Goal: Information Seeking & Learning: Compare options

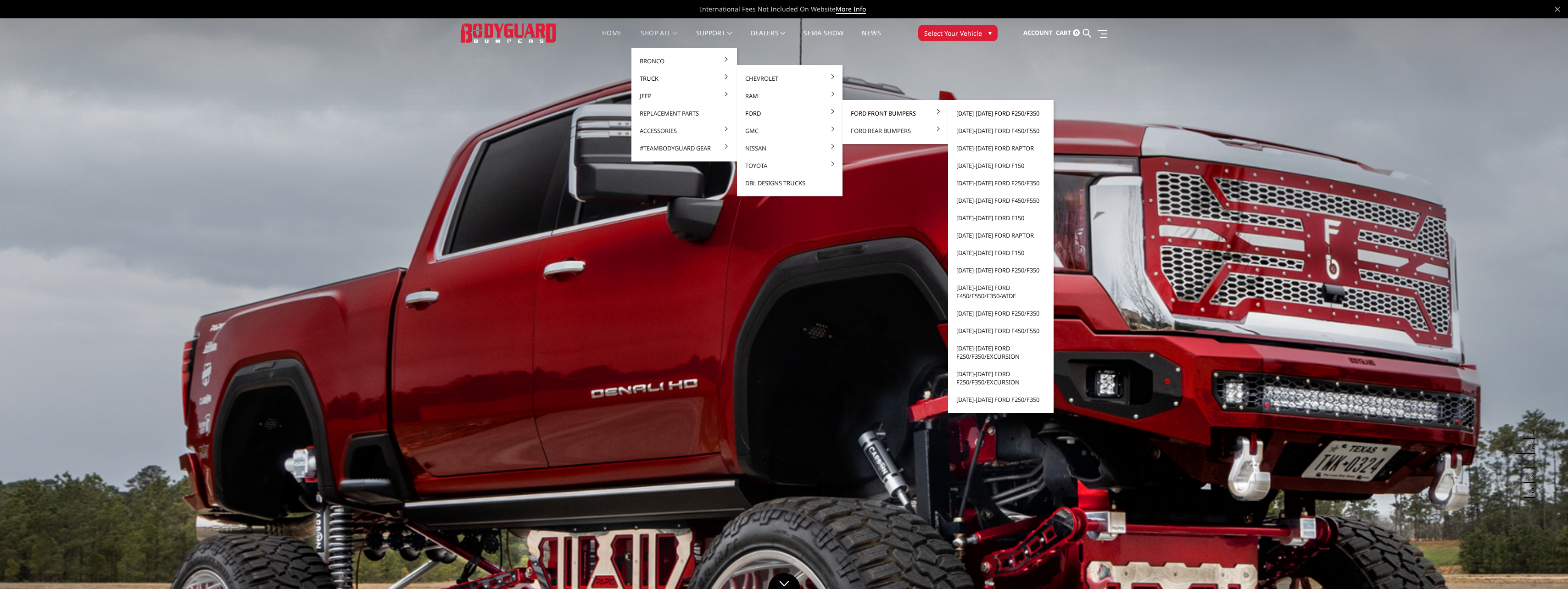
click at [1002, 116] on link "[DATE]-[DATE] Ford F250/F350" at bounding box center [1000, 114] width 98 height 18
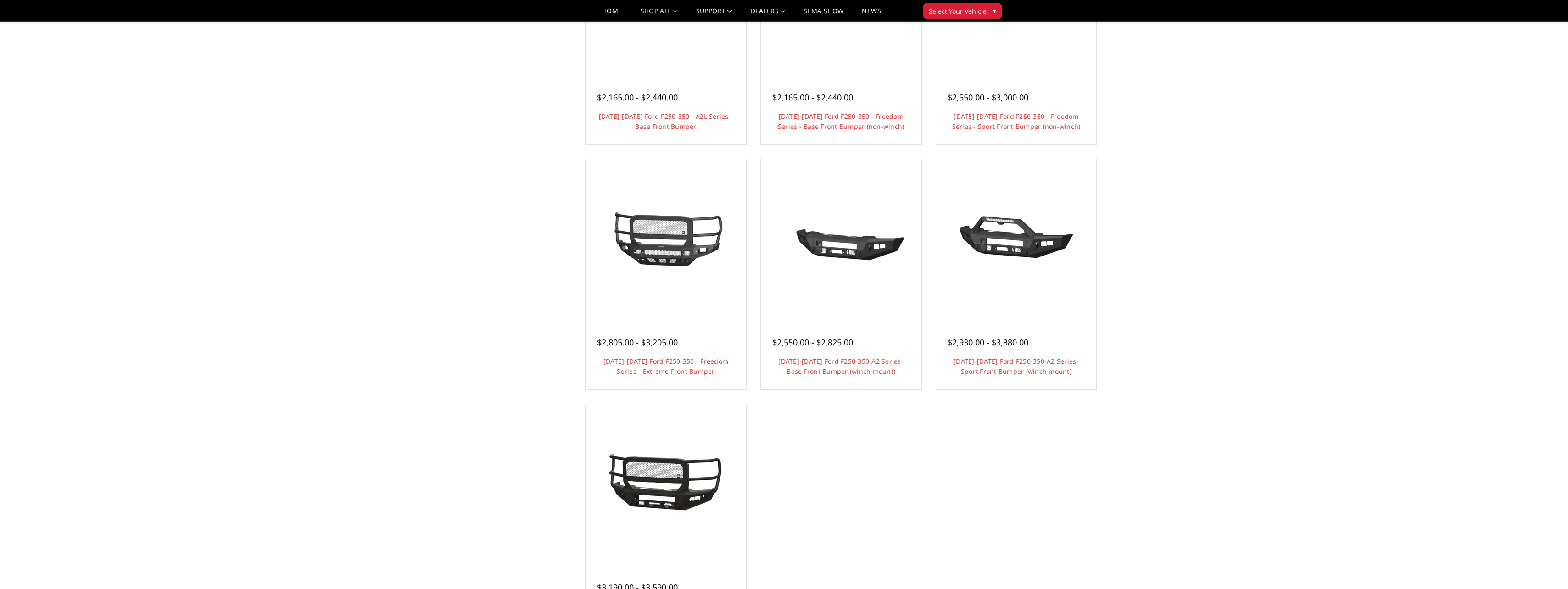
scroll to position [550, 0]
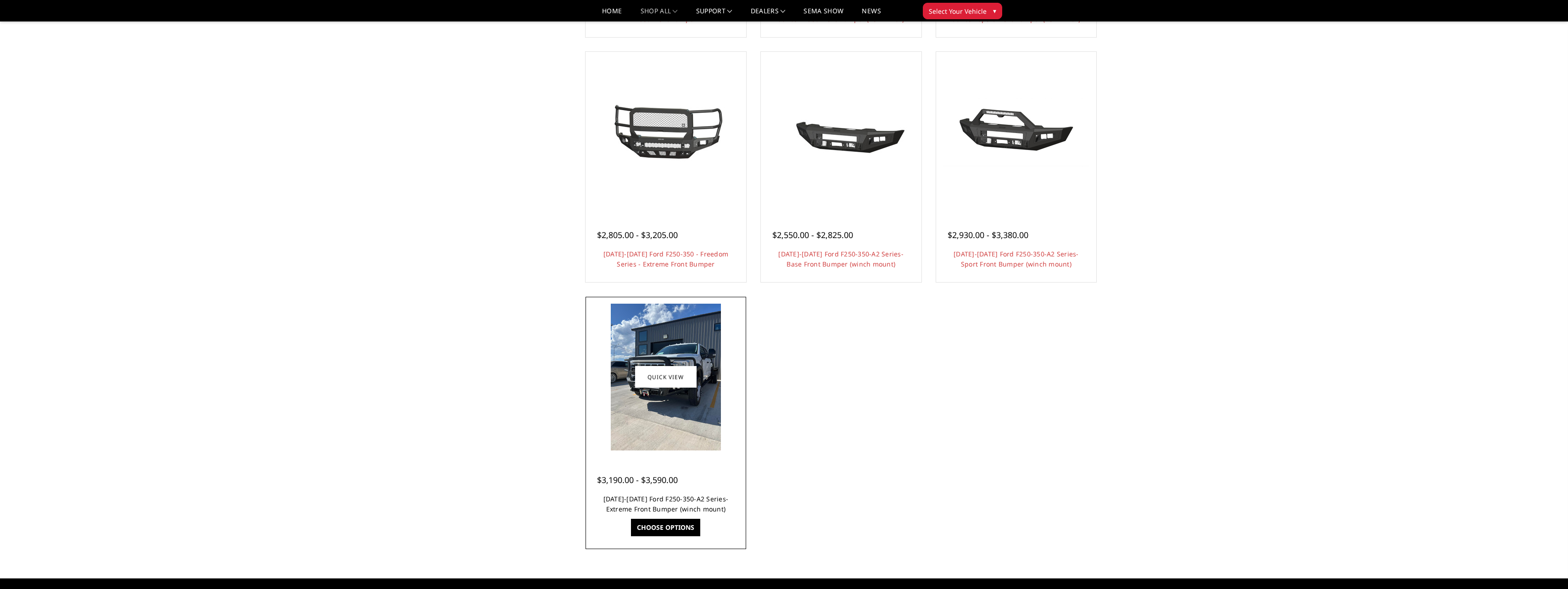
click at [674, 497] on link "[DATE]-[DATE] Ford F250-350-A2 Series-Extreme Front Bumper (winch mount)" at bounding box center [666, 504] width 125 height 19
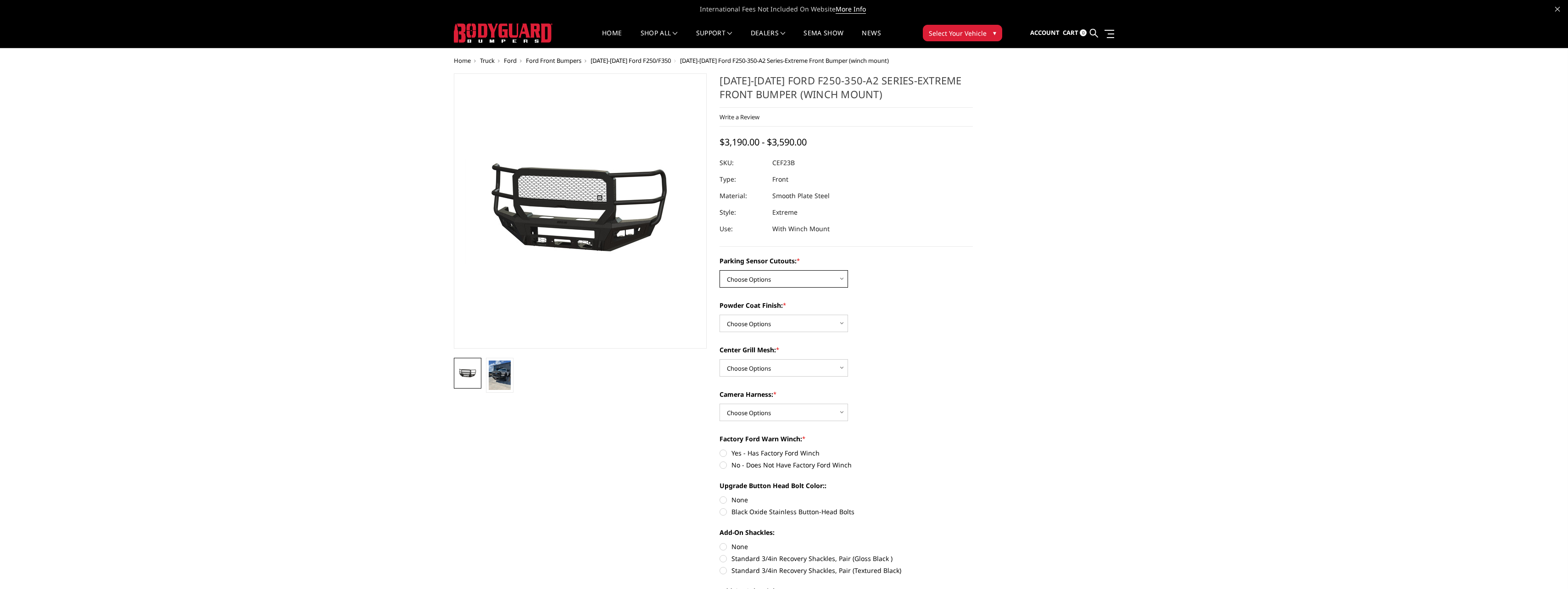
click at [844, 279] on select "Choose Options No-Without Parking Sensor Cutouts Yes-With Parking Sensor Cutouts" at bounding box center [783, 279] width 128 height 18
select select "2421"
click at [719, 270] on select "Choose Options No-Without Parking Sensor Cutouts Yes-With Parking Sensor Cutouts" at bounding box center [783, 279] width 128 height 18
click at [841, 322] on select "Choose Options Bare Metal Textured Black Powder Coat" at bounding box center [783, 324] width 128 height 18
select select "2423"
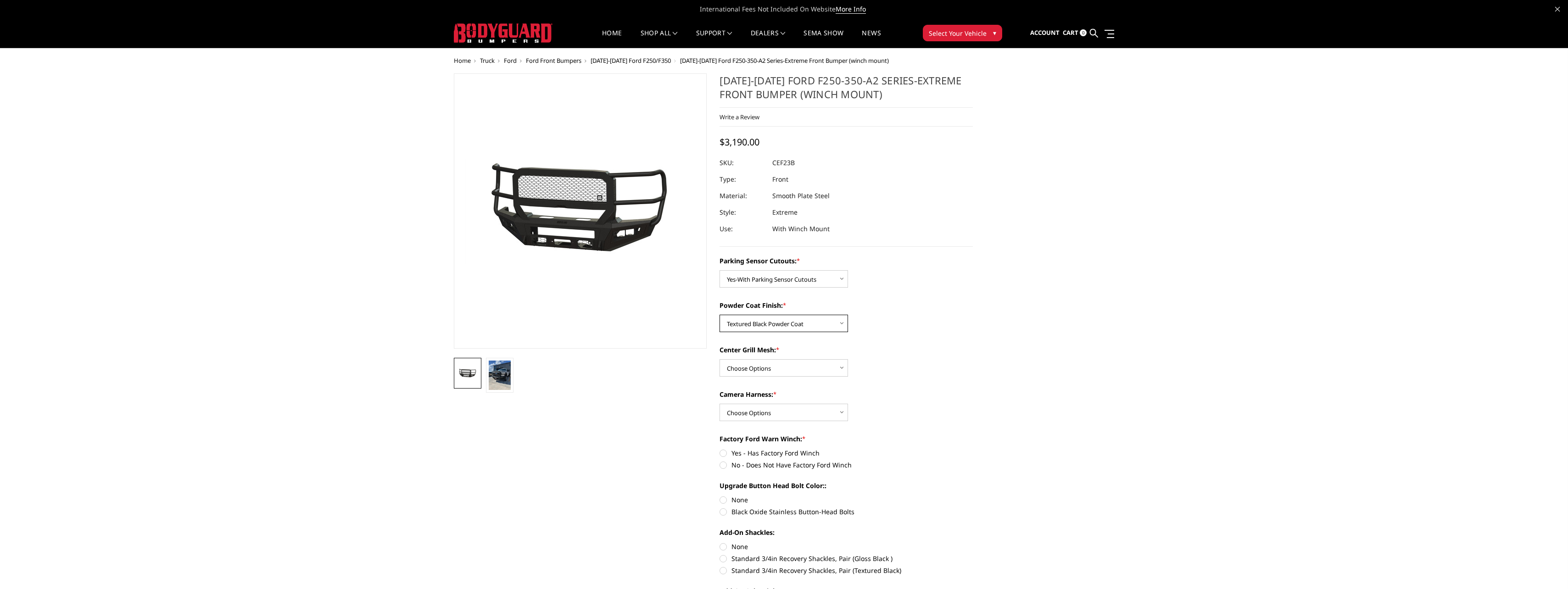
click at [719, 315] on select "Choose Options Bare Metal Textured Black Powder Coat" at bounding box center [783, 324] width 128 height 18
click at [839, 368] on select "Choose Options With Center Grill Mesh Without Center Grill Mesh" at bounding box center [783, 368] width 128 height 18
select select "2425"
click at [719, 359] on select "Choose Options With Center Grill Mesh Without Center Grill Mesh" at bounding box center [783, 368] width 128 height 18
click at [827, 411] on select "Choose Options WITH Camera Harness WITHOUT Camera Harness" at bounding box center [783, 413] width 128 height 18
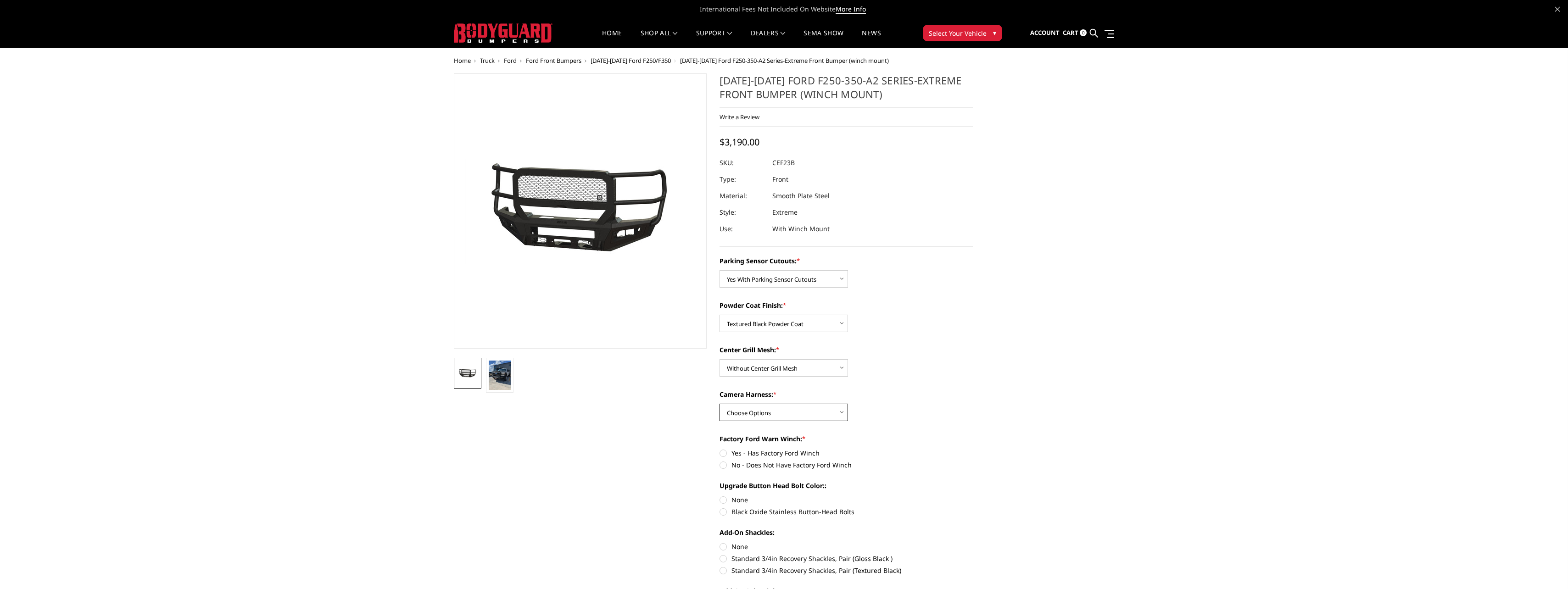
select select "2426"
click at [719, 404] on select "Choose Options WITH Camera Harness WITHOUT Camera Harness" at bounding box center [783, 413] width 128 height 18
click at [722, 464] on label "No - Does Not Have Factory Ford Winch" at bounding box center [846, 465] width 253 height 9
click at [973, 449] on input "No - Does Not Have Factory Ford Winch" at bounding box center [973, 448] width 1 height 1
radio input "true"
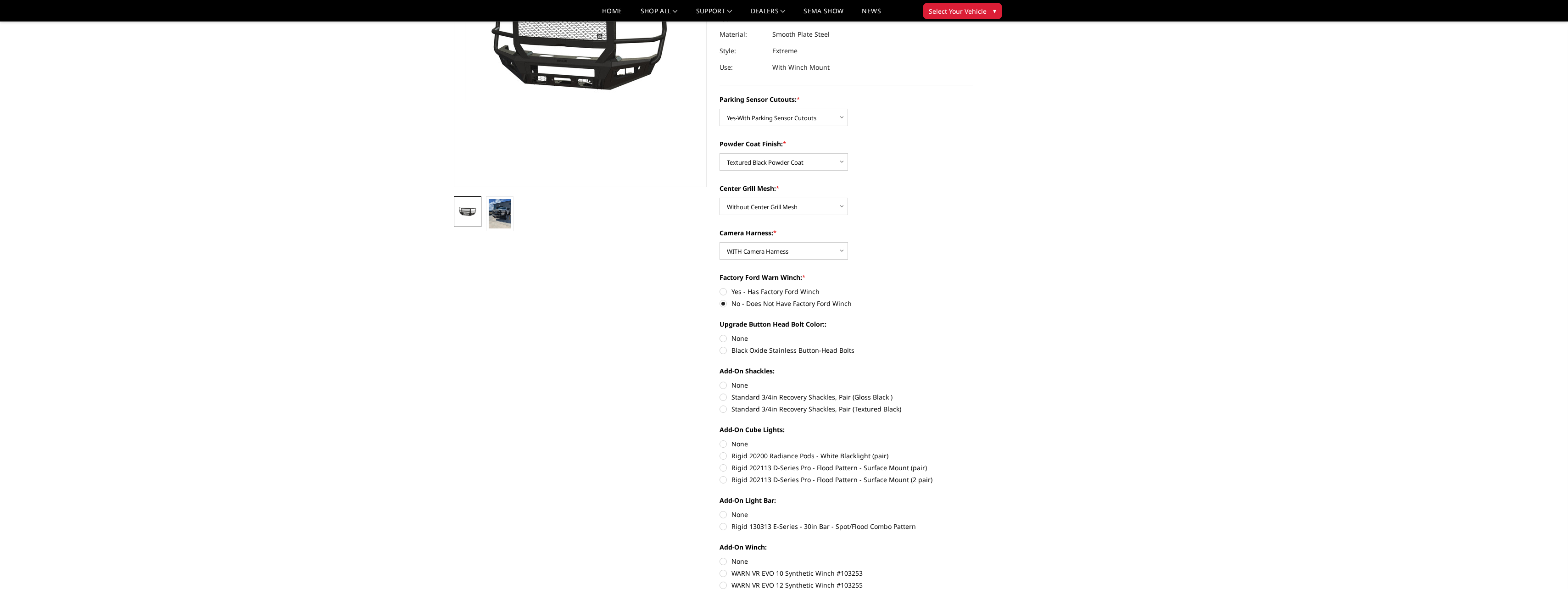
scroll to position [138, 0]
click at [726, 346] on label "Black Oxide Stainless Button-Head Bolts" at bounding box center [846, 347] width 253 height 9
click at [973, 331] on input "Black Oxide Stainless Button-Head Bolts" at bounding box center [973, 331] width 1 height 1
radio input "true"
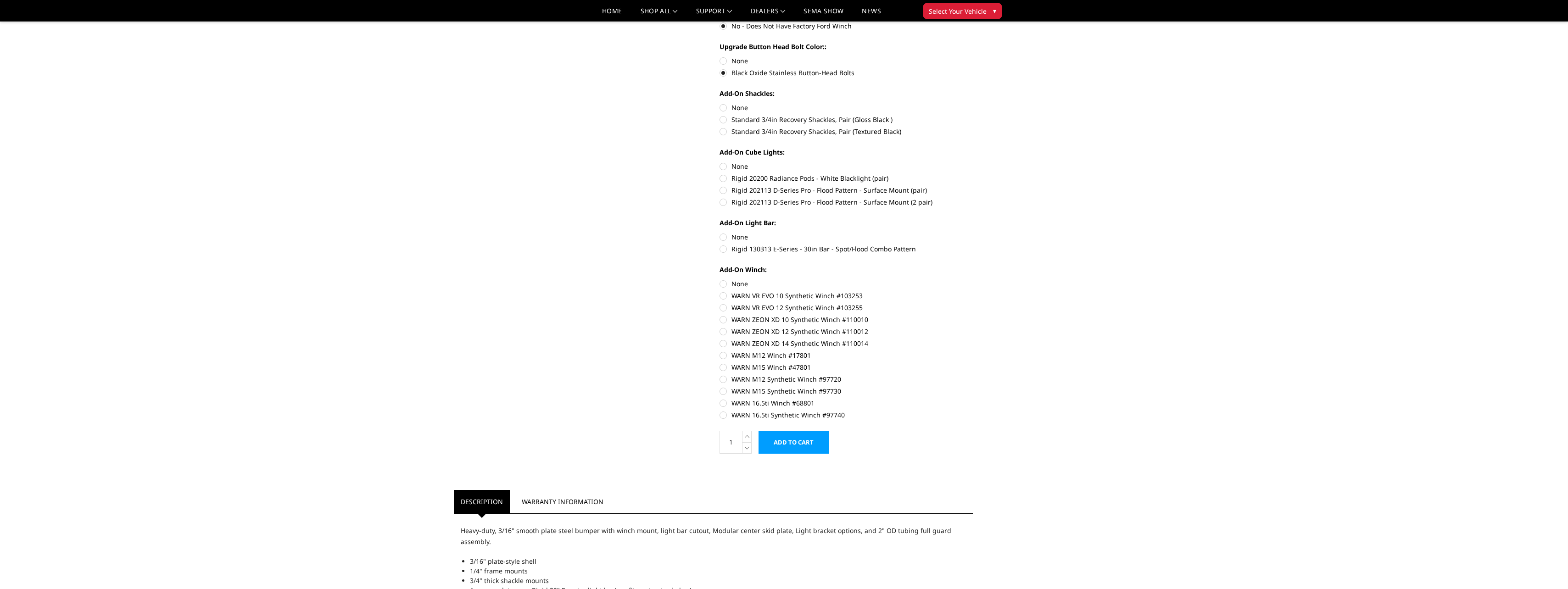
scroll to position [413, 0]
click at [722, 188] on label "Rigid 202113 D-Series Pro - Flood Pattern - Surface Mount (pair)" at bounding box center [846, 189] width 253 height 9
click at [973, 173] on input "Rigid 202113 D-Series Pro - Flood Pattern - Surface Mount (pair)" at bounding box center [973, 173] width 1 height 1
radio input "true"
click at [724, 179] on label "Rigid 20200 Radiance Pods - White Blacklight (pair)" at bounding box center [846, 177] width 253 height 9
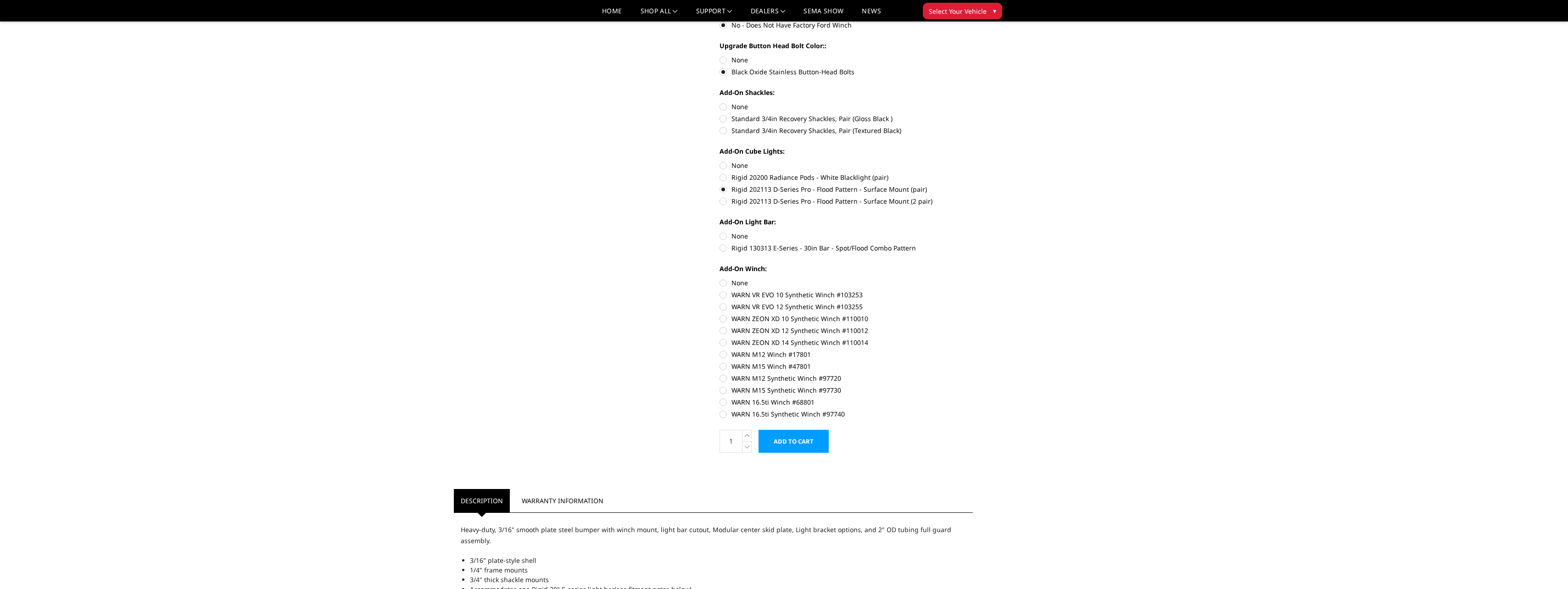
click at [973, 161] on input "Rigid 20200 Radiance Pods - White Blacklight (pair)" at bounding box center [973, 161] width 1 height 1
radio input "true"
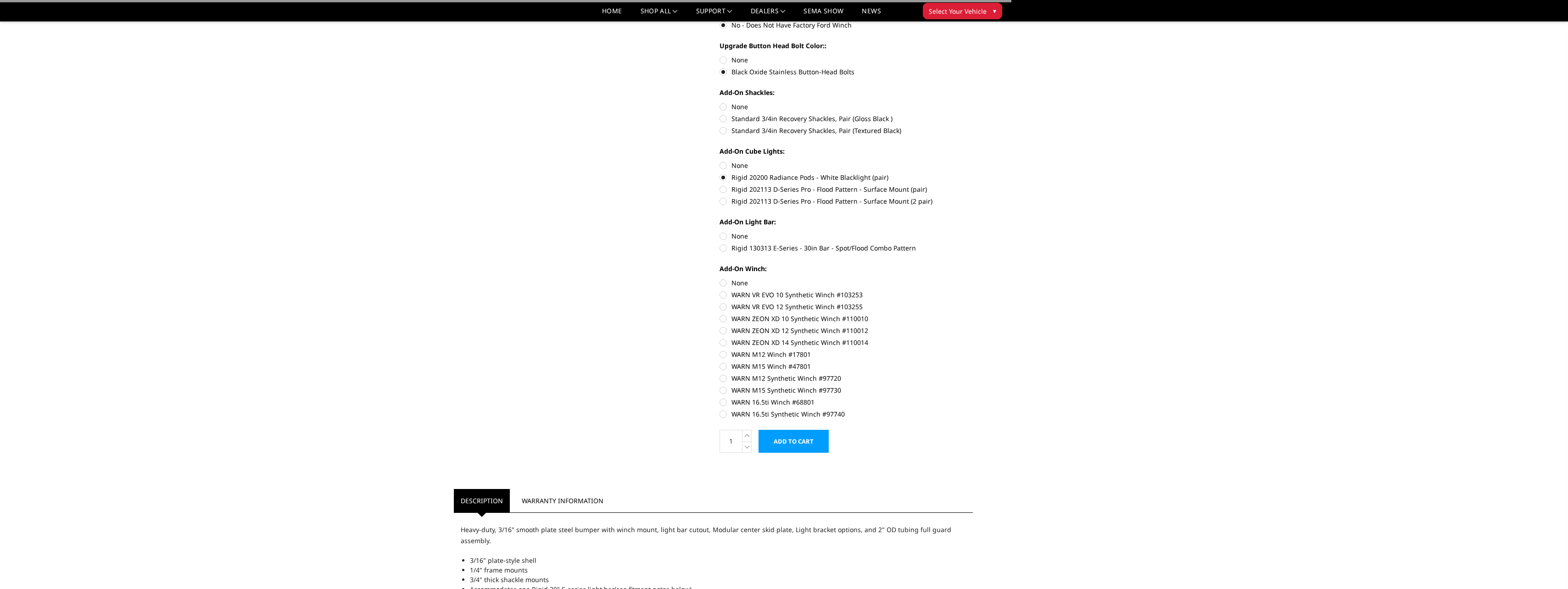
click at [724, 186] on label "Rigid 202113 D-Series Pro - Flood Pattern - Surface Mount (pair)" at bounding box center [846, 189] width 253 height 9
click at [973, 173] on input "Rigid 202113 D-Series Pro - Flood Pattern - Surface Mount (pair)" at bounding box center [973, 173] width 1 height 1
radio input "true"
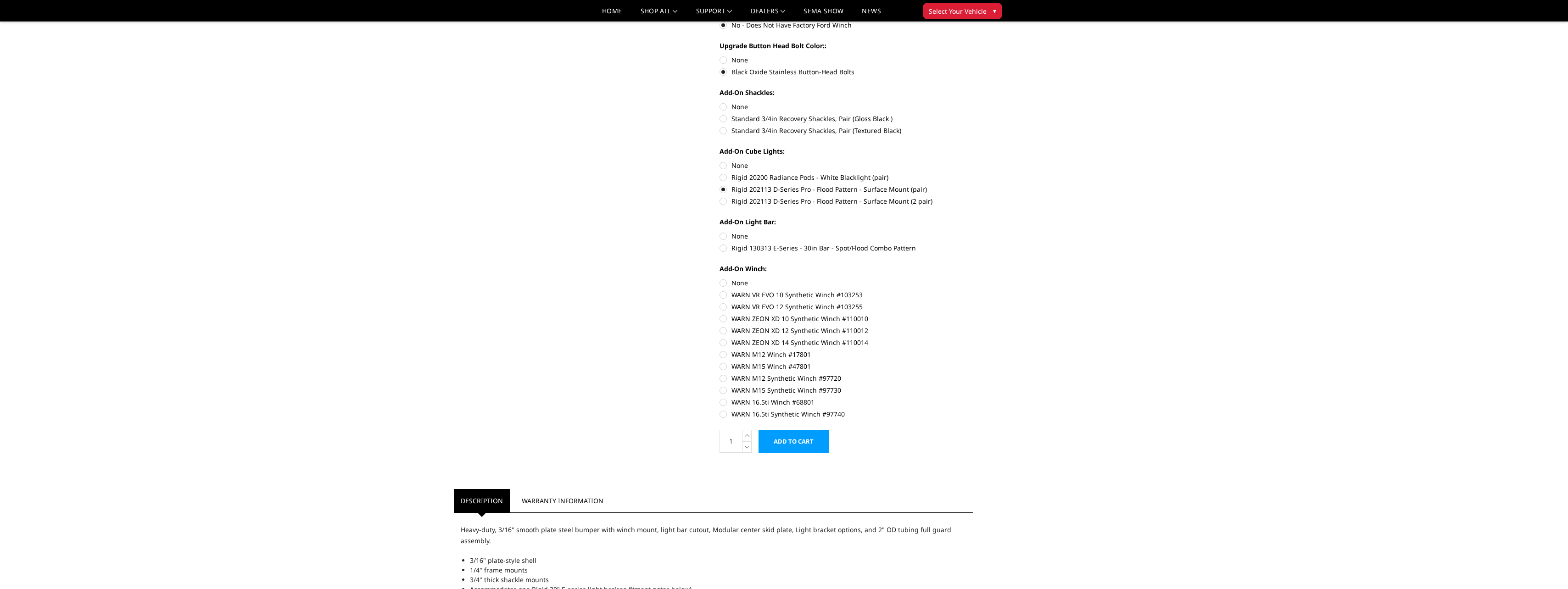
click at [724, 248] on label "Rigid 130313 E-Series - 30in Bar - Spot/Flood Combo Pattern" at bounding box center [846, 248] width 253 height 9
click at [973, 232] on input "Rigid 130313 E-Series - 30in Bar - Spot/Flood Combo Pattern" at bounding box center [973, 231] width 1 height 1
radio input "true"
click at [724, 354] on label "WARN M12 Winch #17801" at bounding box center [846, 354] width 253 height 9
click at [973, 338] on input "WARN M12 Winch #17801" at bounding box center [973, 337] width 1 height 1
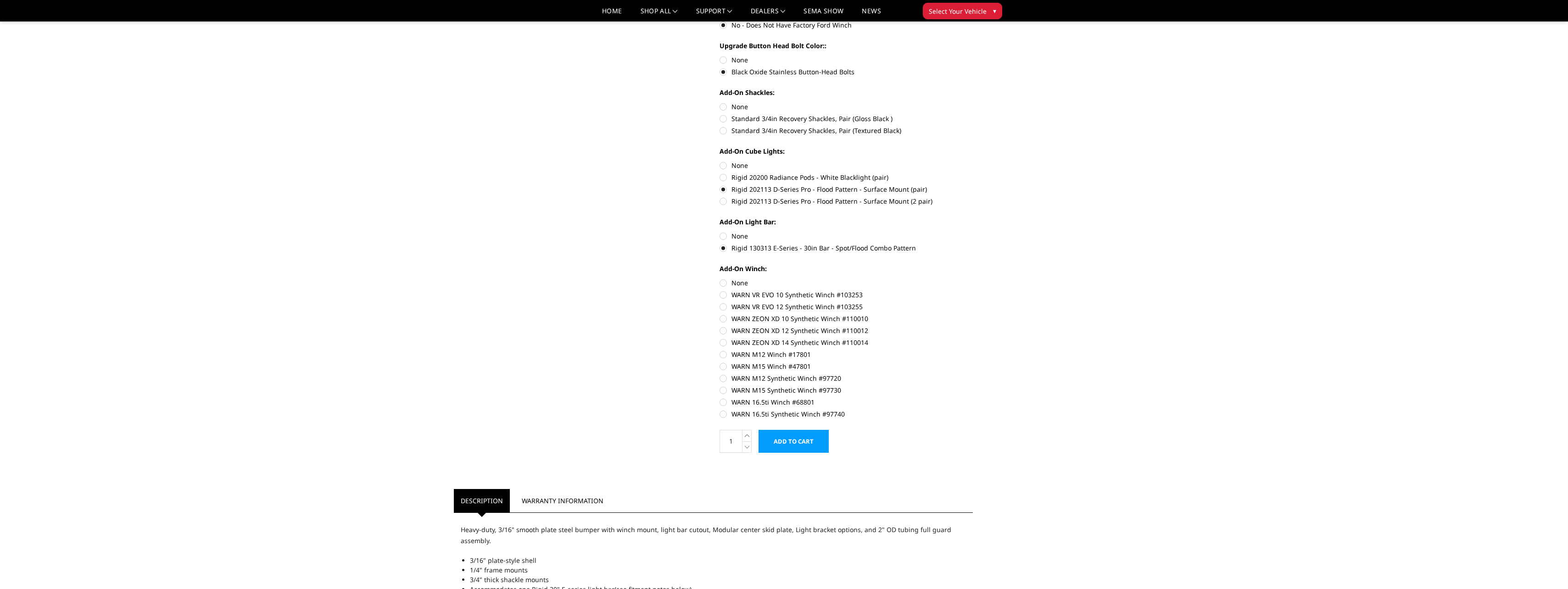
radio input "true"
click at [724, 234] on label "None" at bounding box center [846, 236] width 253 height 9
click at [720, 232] on input "None" at bounding box center [719, 231] width 1 height 1
radio input "true"
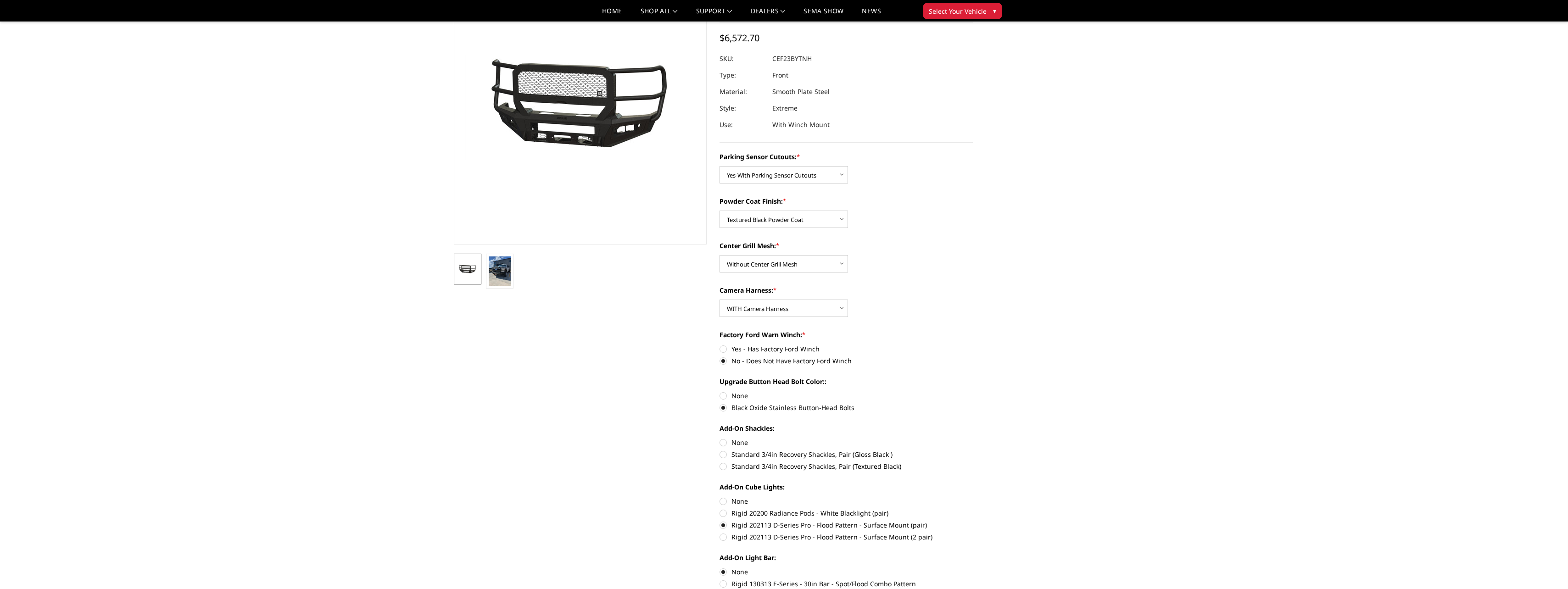
scroll to position [92, 0]
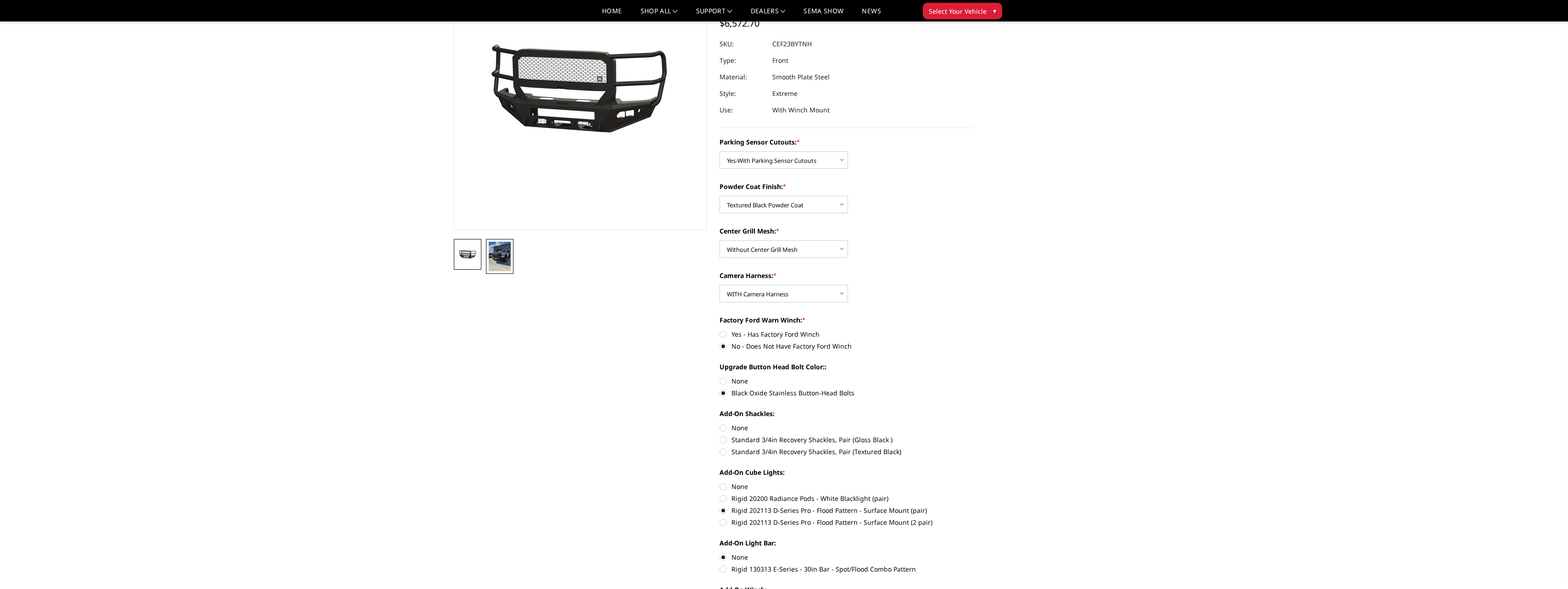
click at [504, 255] on img at bounding box center [499, 257] width 22 height 29
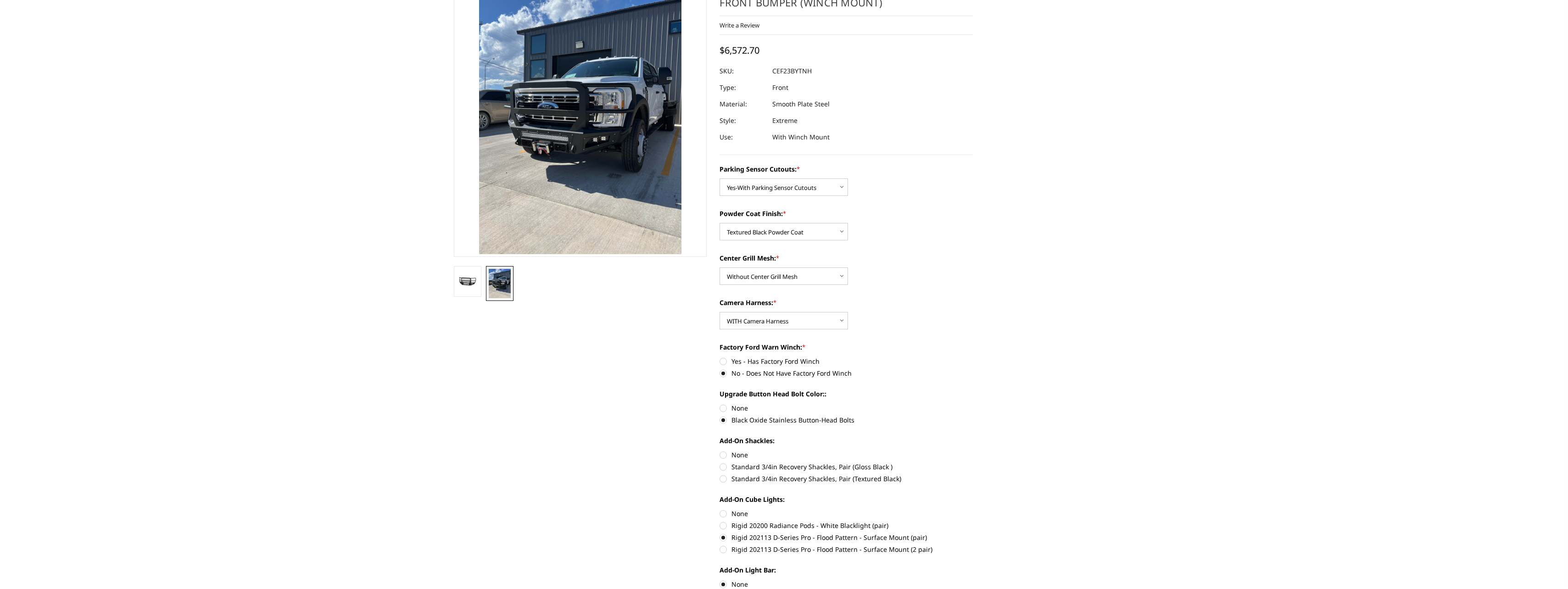
scroll to position [9, 0]
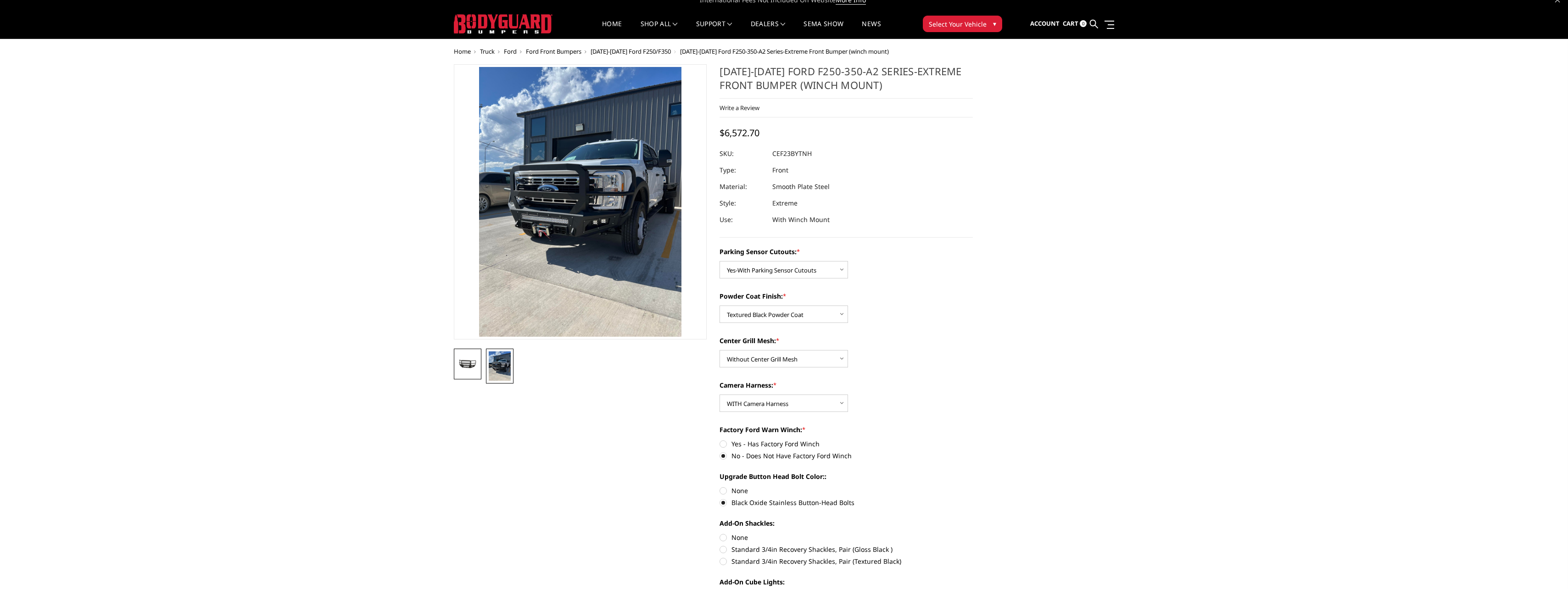
click at [459, 371] on link at bounding box center [468, 364] width 28 height 31
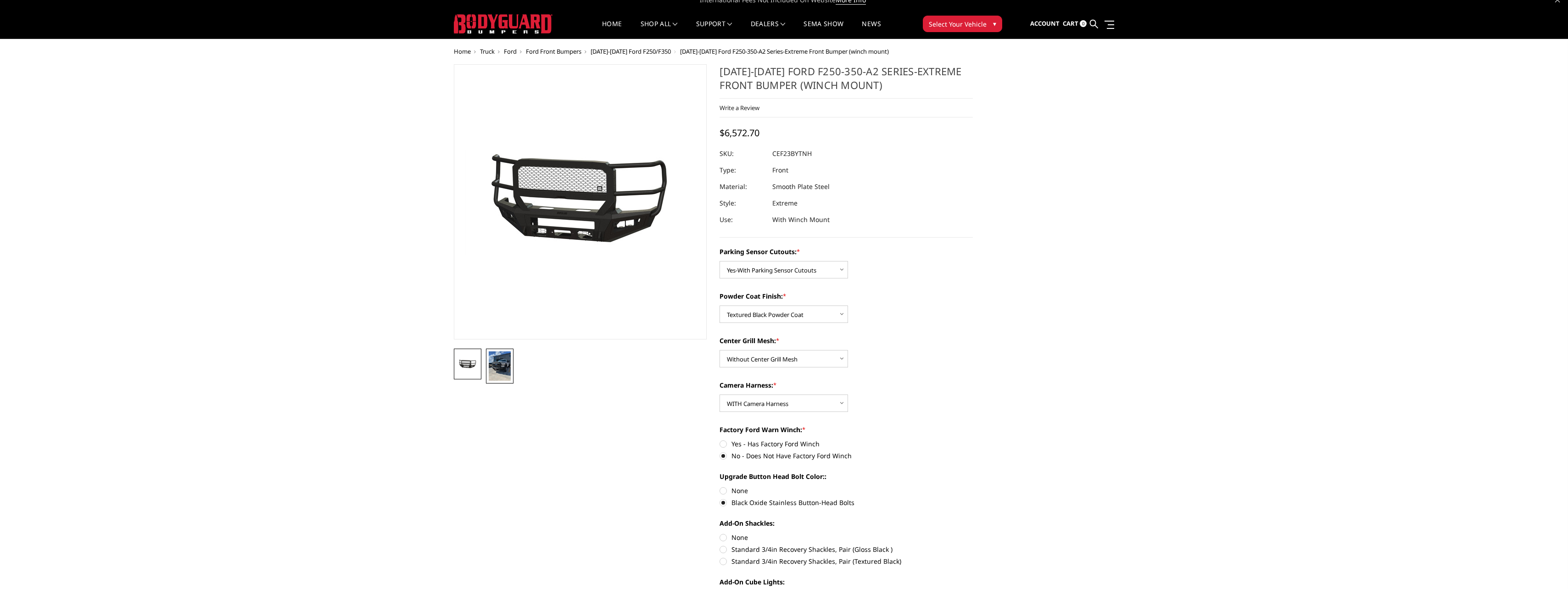
click at [498, 370] on img at bounding box center [499, 366] width 22 height 29
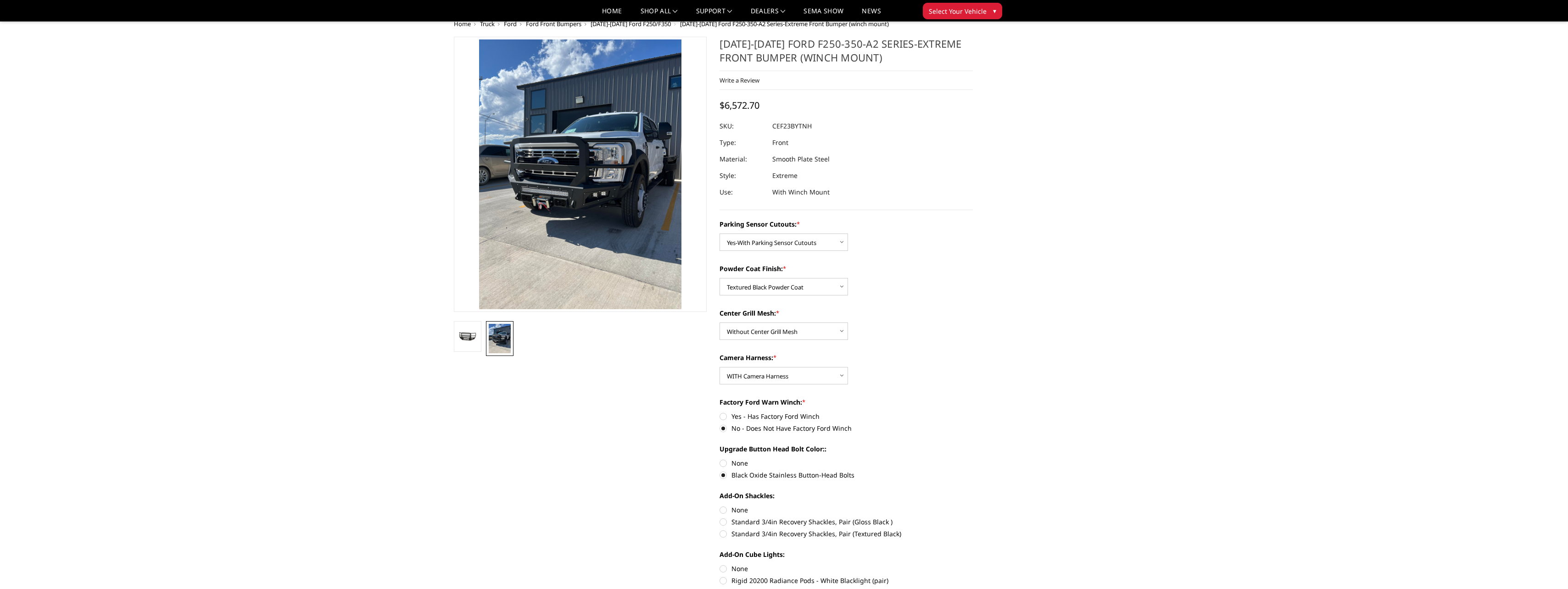
scroll to position [0, 0]
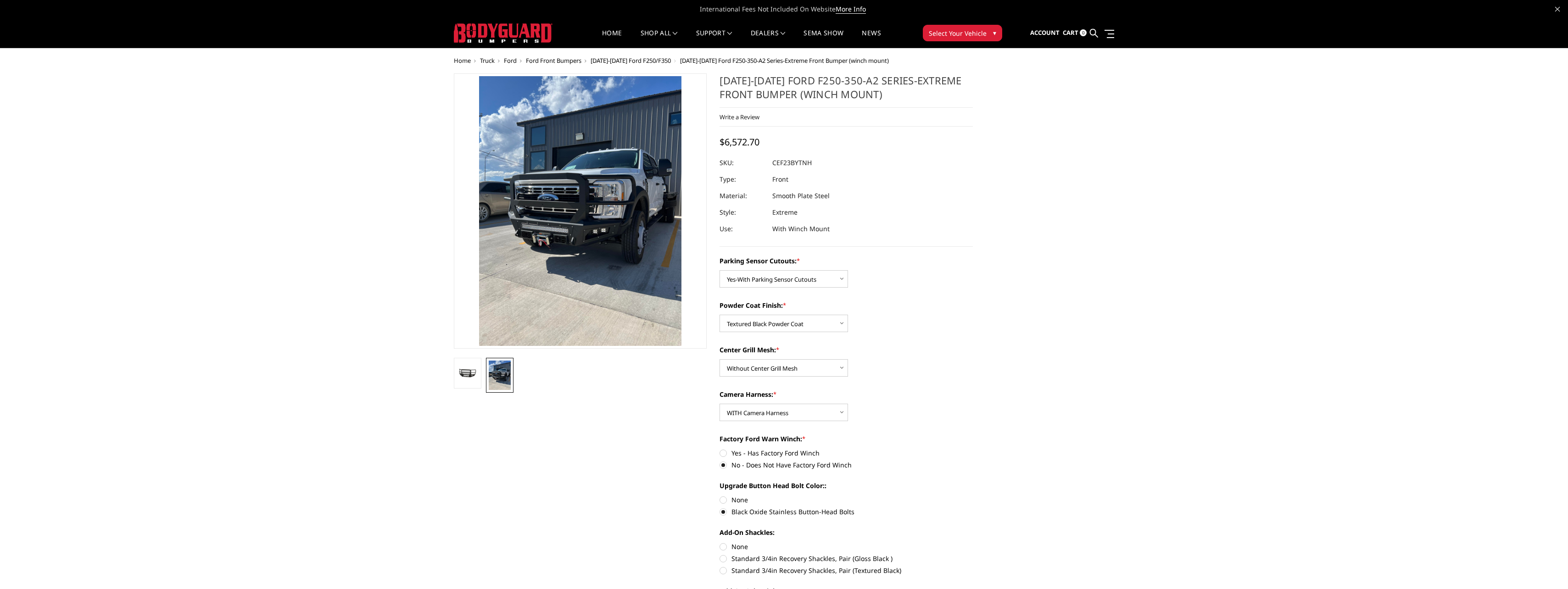
click at [660, 59] on span "[DATE]-[DATE] Ford F250/F350" at bounding box center [630, 60] width 80 height 8
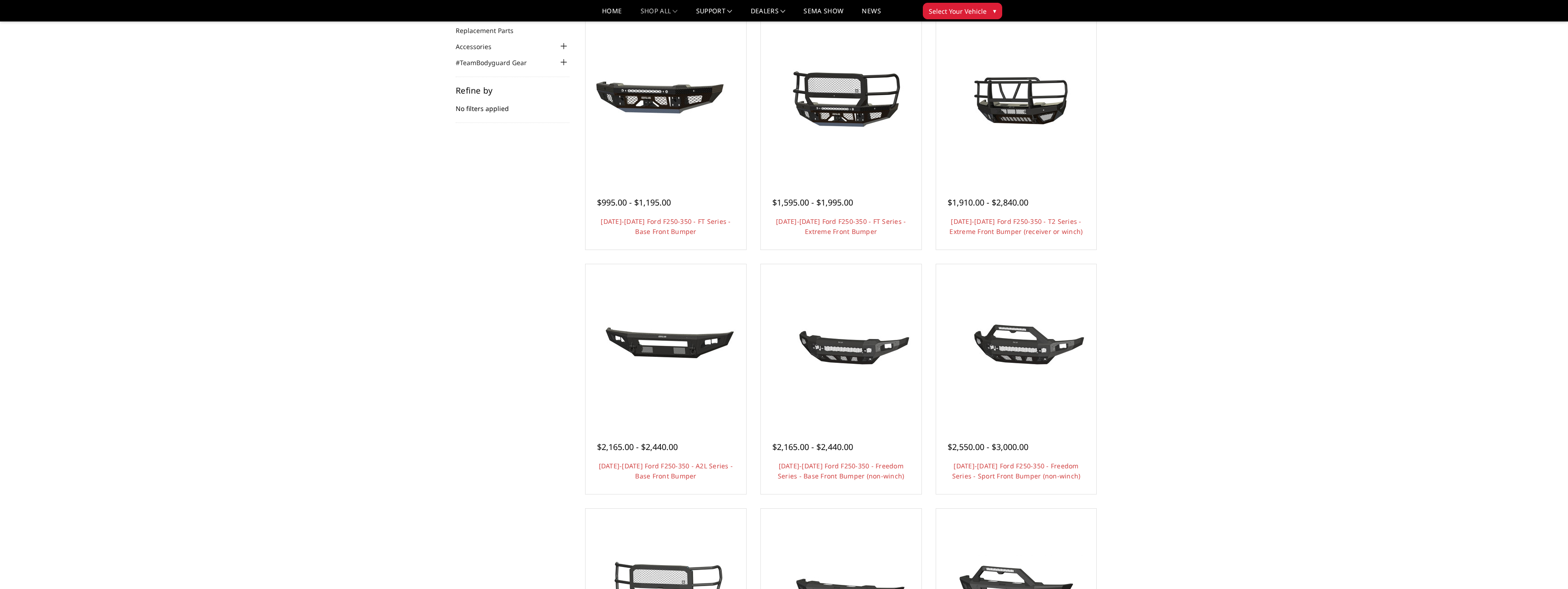
scroll to position [92, 0]
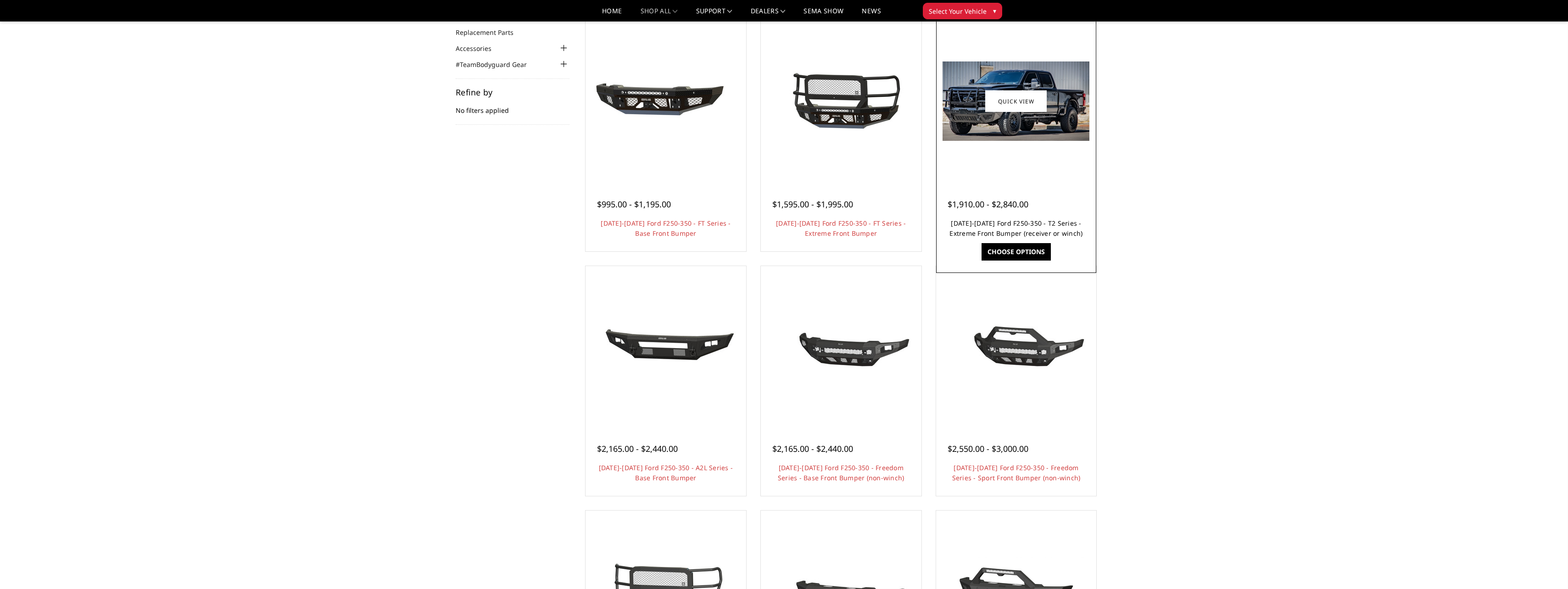
click at [1049, 224] on link "2023-2025 Ford F250-350 - T2 Series - Extreme Front Bumper (receiver or winch)" at bounding box center [1016, 228] width 133 height 19
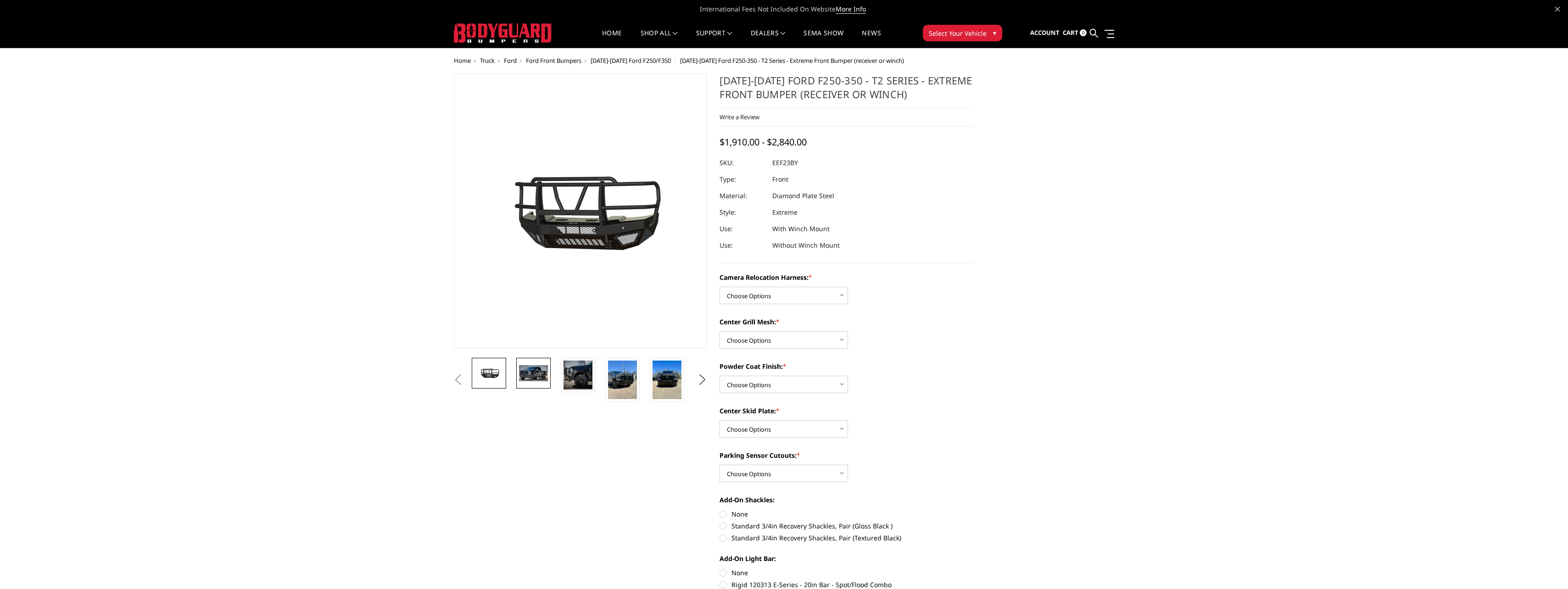
click at [530, 374] on img at bounding box center [533, 373] width 29 height 16
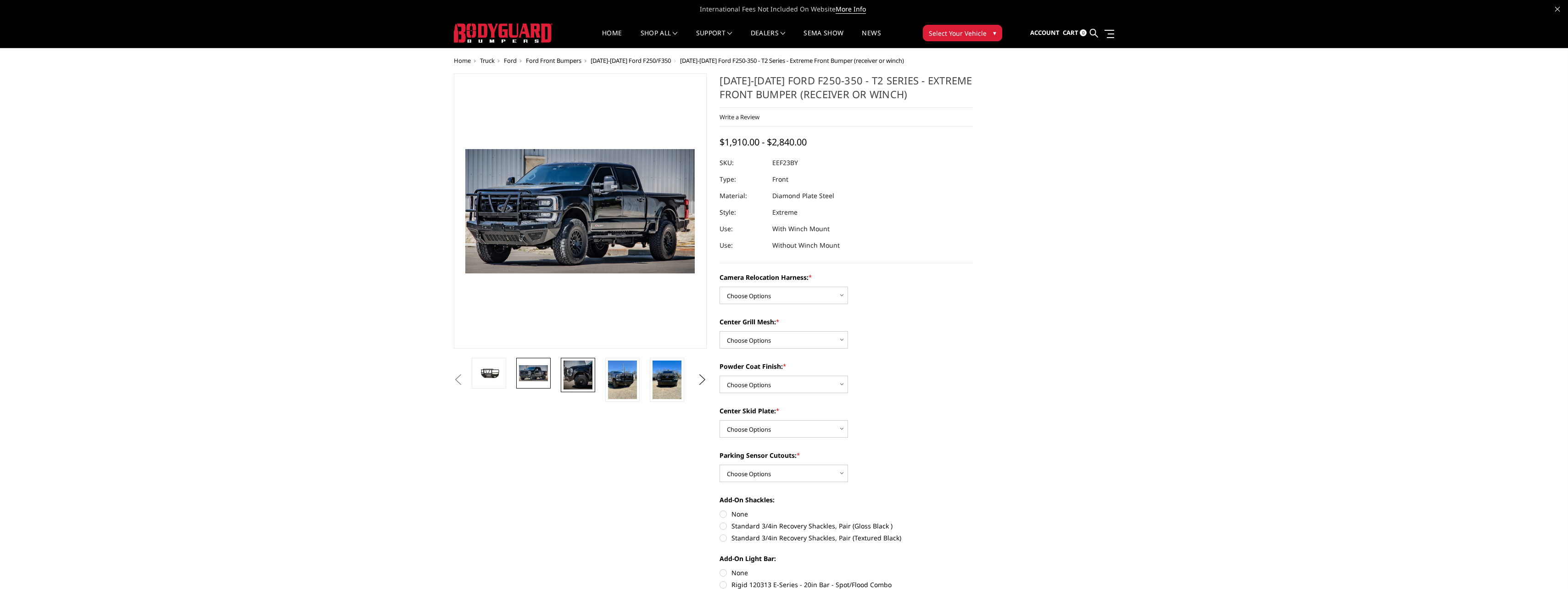
click at [576, 381] on img at bounding box center [578, 375] width 29 height 29
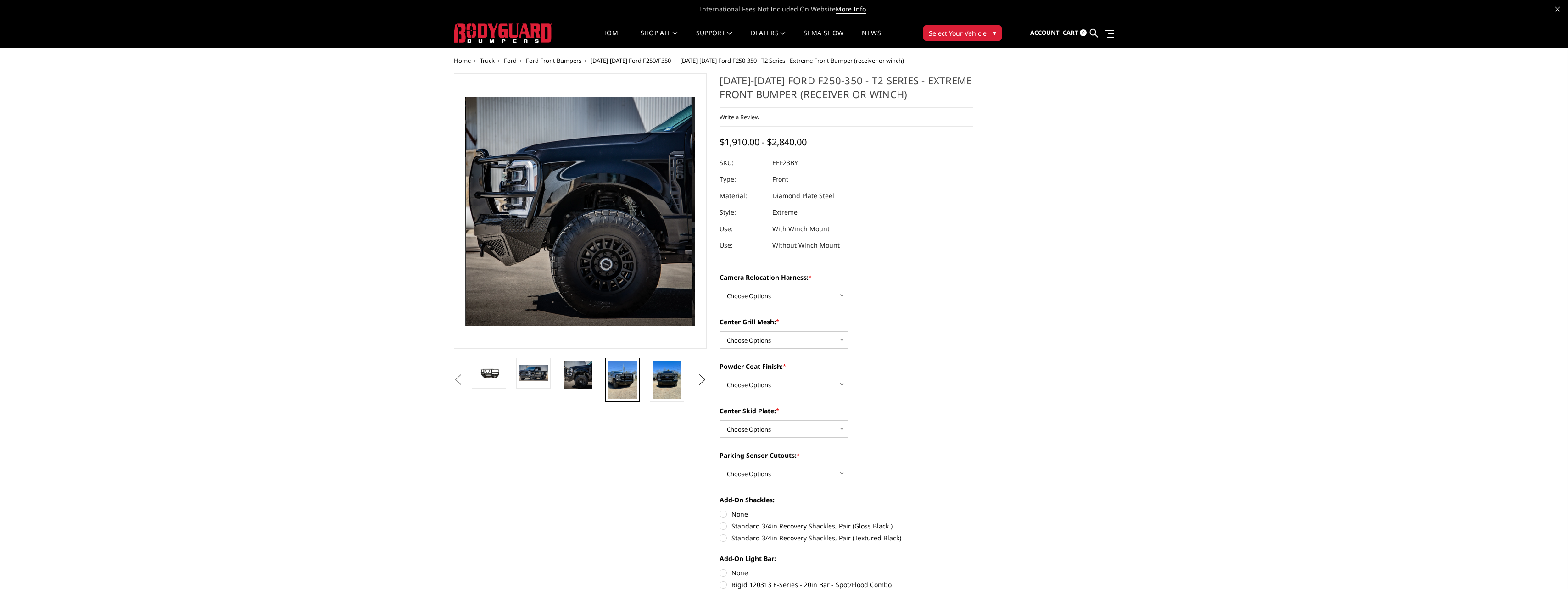
click at [619, 381] on img at bounding box center [623, 380] width 29 height 39
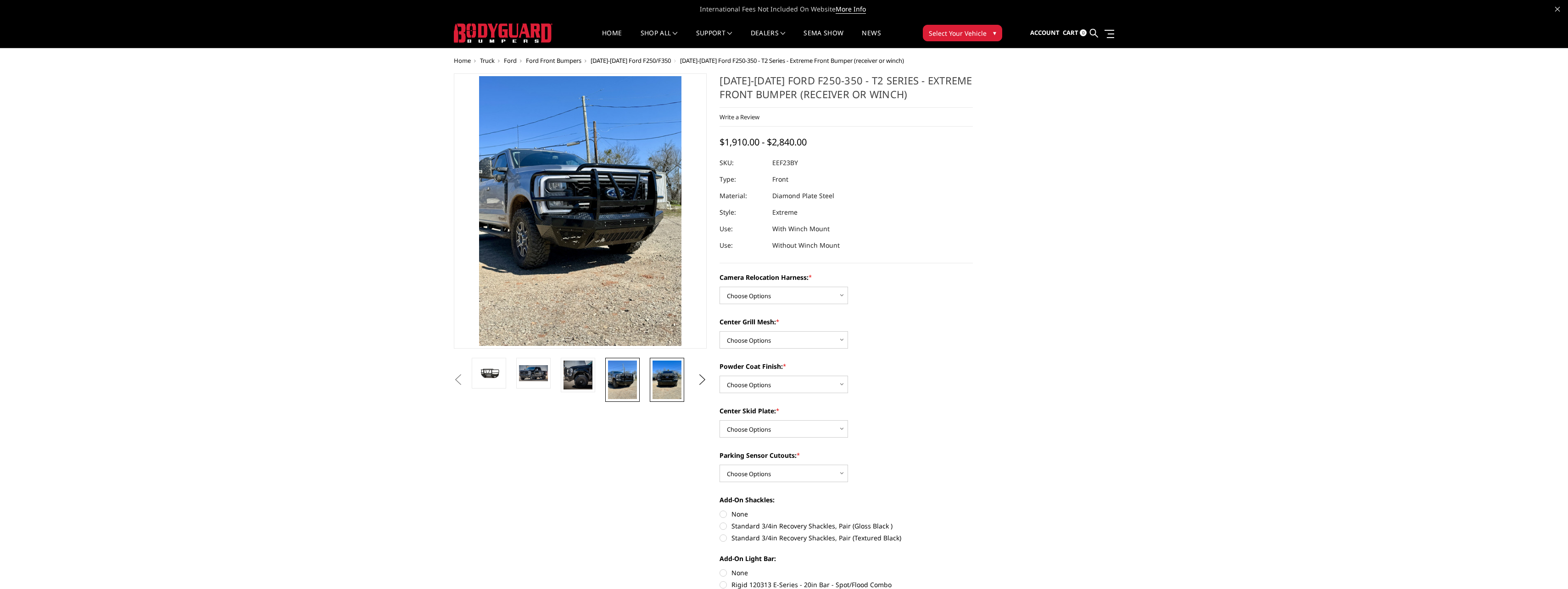
click at [658, 377] on img at bounding box center [667, 380] width 29 height 39
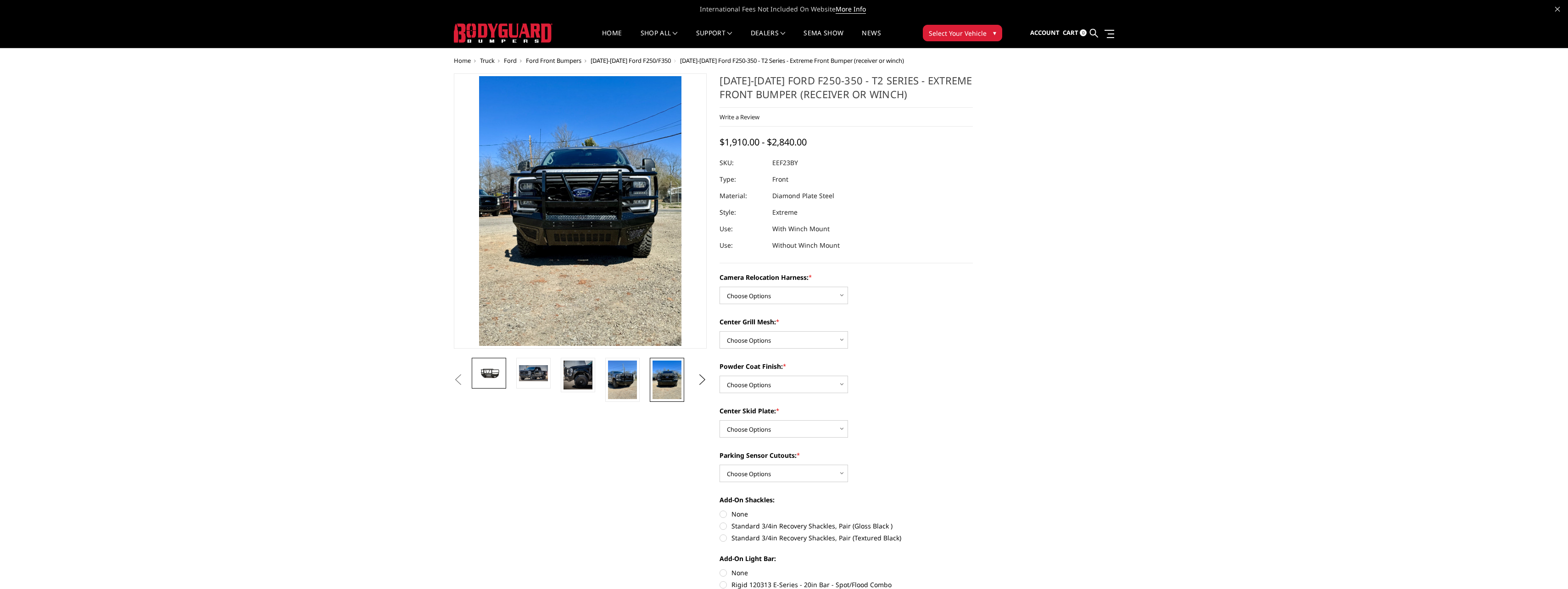
click at [497, 372] on img at bounding box center [489, 373] width 29 height 16
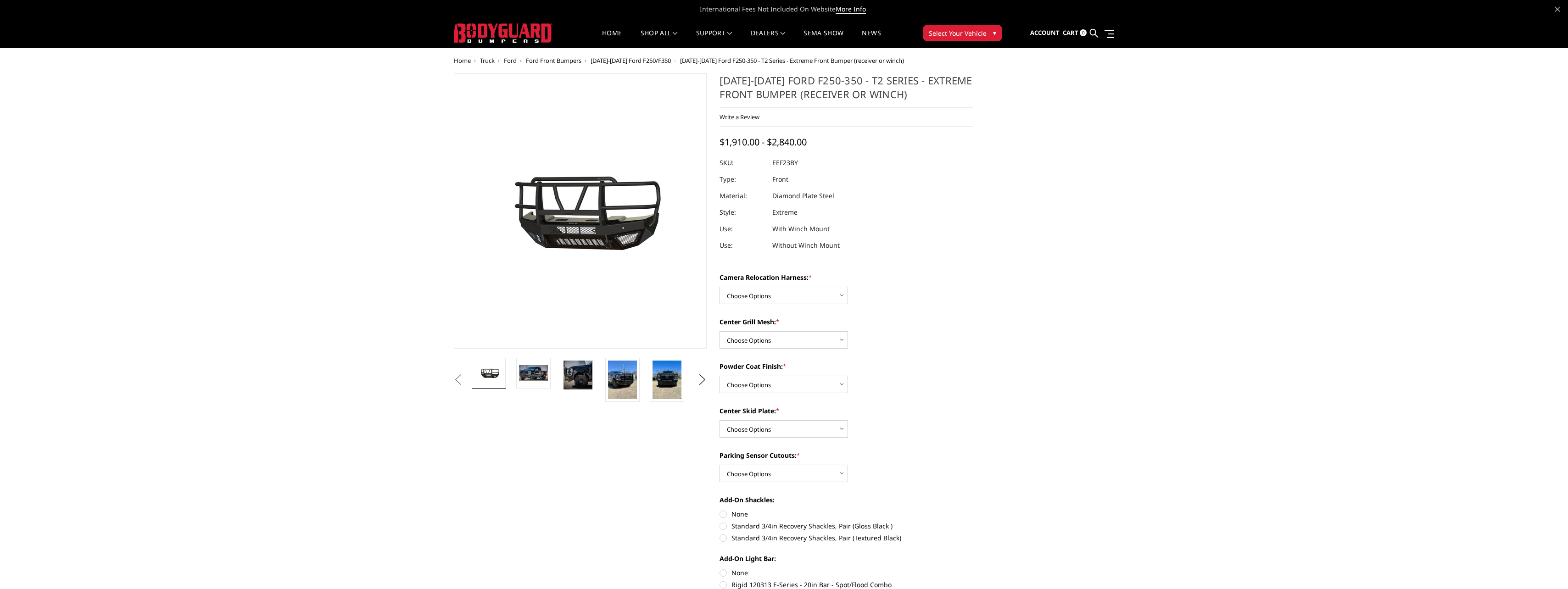
click at [508, 58] on span "Ford" at bounding box center [510, 60] width 13 height 8
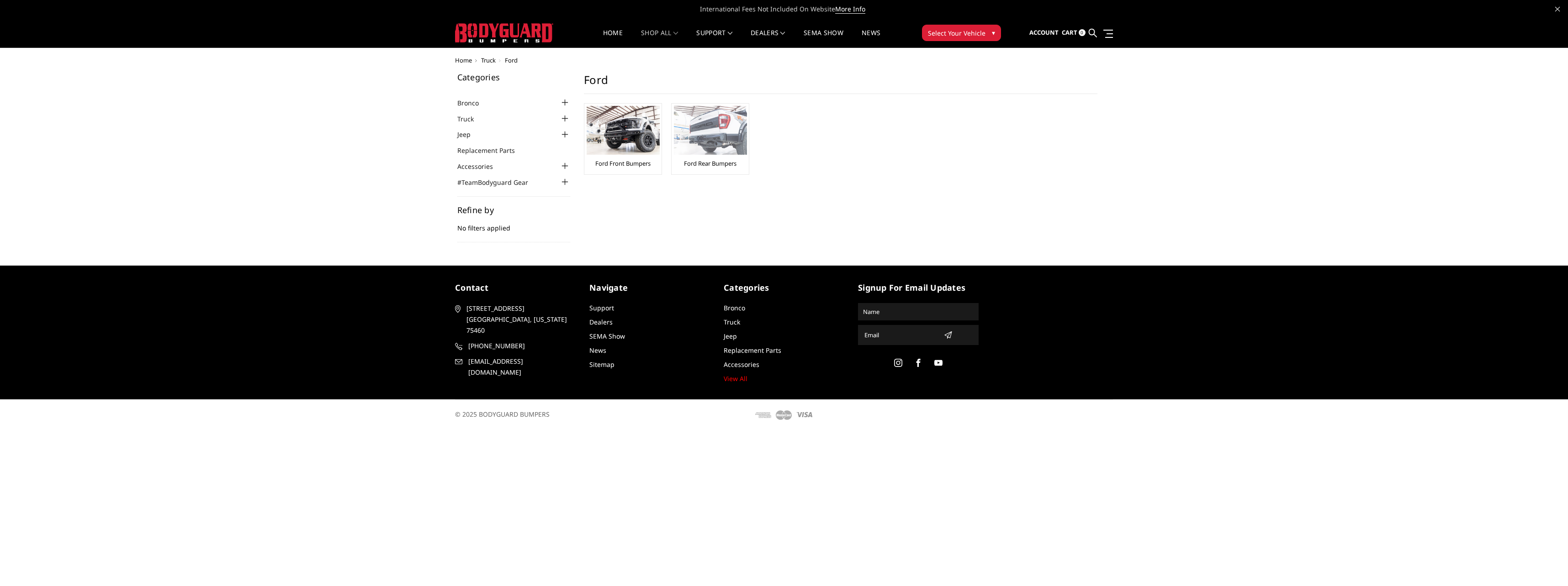
click at [710, 163] on link "Ford Rear Bumpers" at bounding box center [710, 163] width 52 height 8
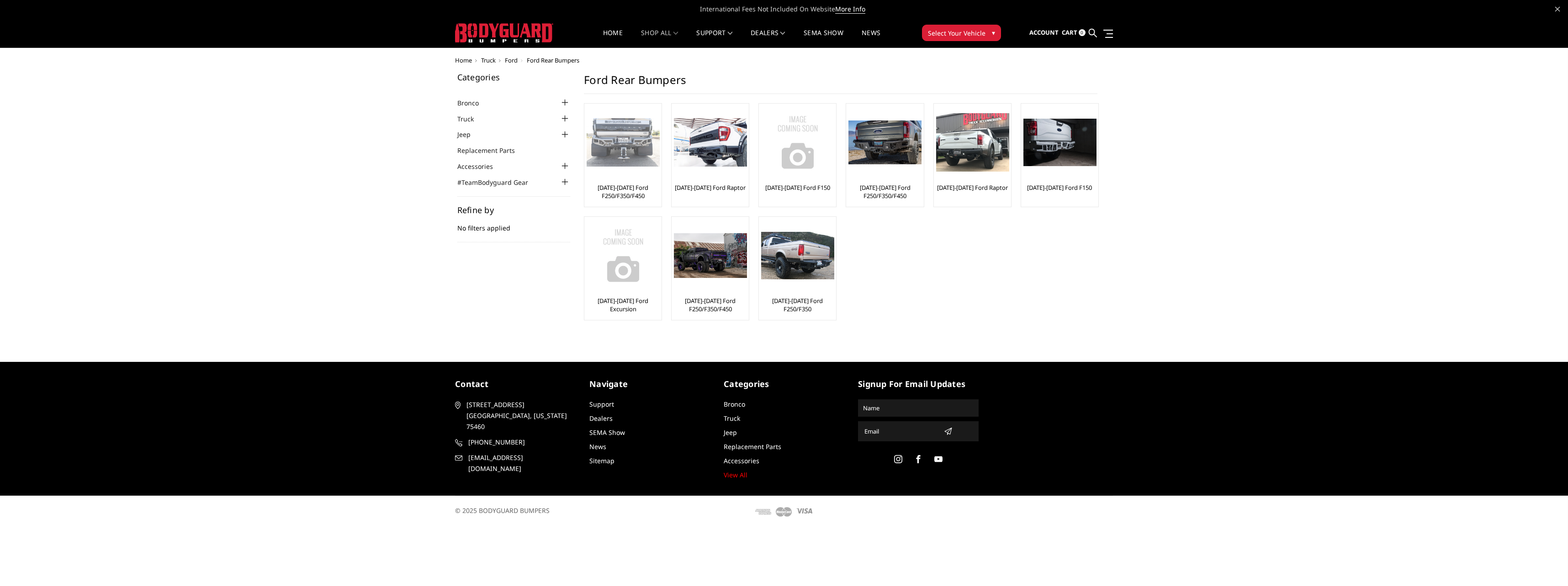
click at [642, 194] on link "[DATE]-[DATE] Ford F250/F350/F450" at bounding box center [622, 192] width 72 height 16
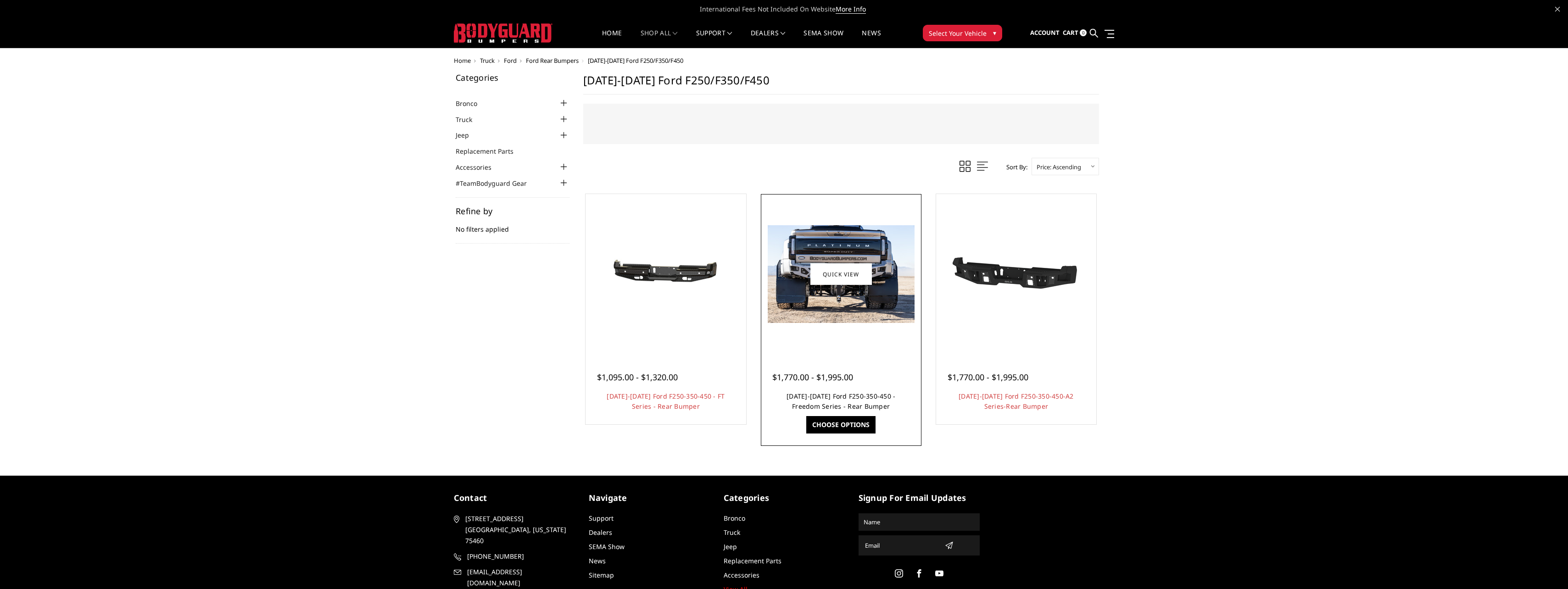
click at [830, 396] on link "2023-2025 Ford F250-350-450 - Freedom Series - Rear Bumper" at bounding box center [841, 401] width 109 height 19
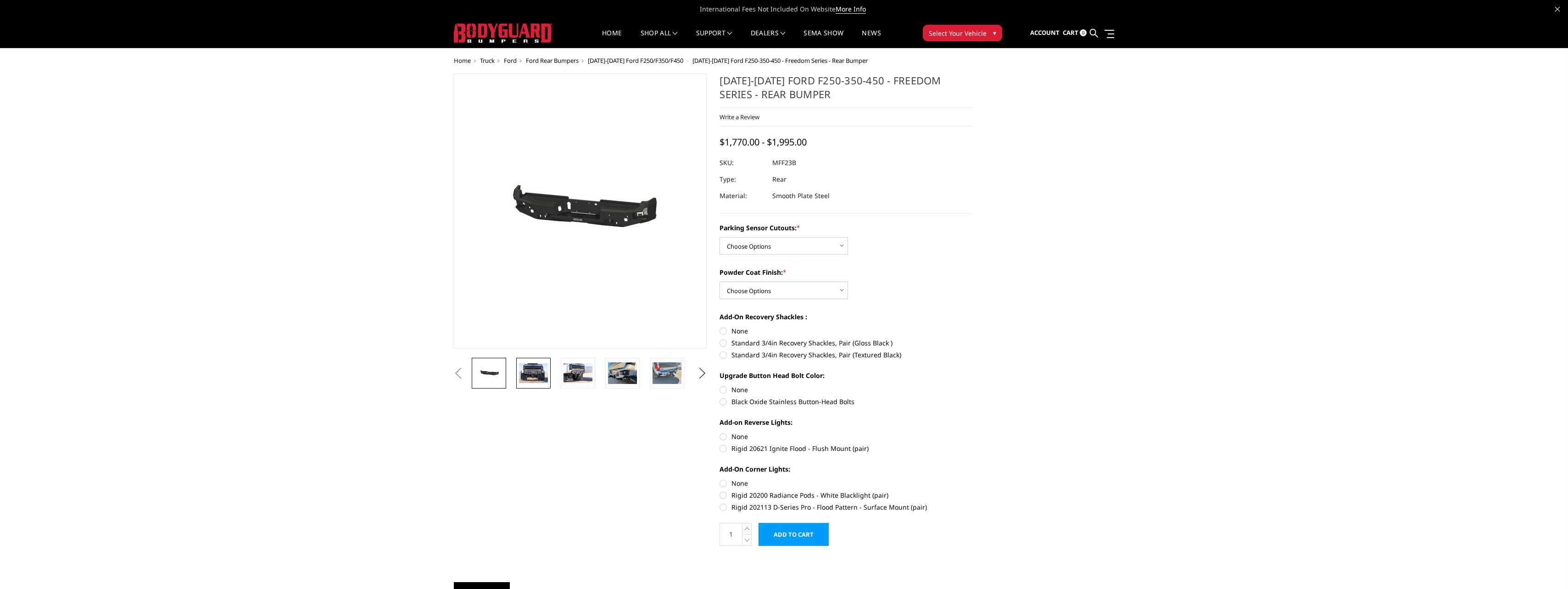
click at [532, 377] on img at bounding box center [533, 373] width 29 height 19
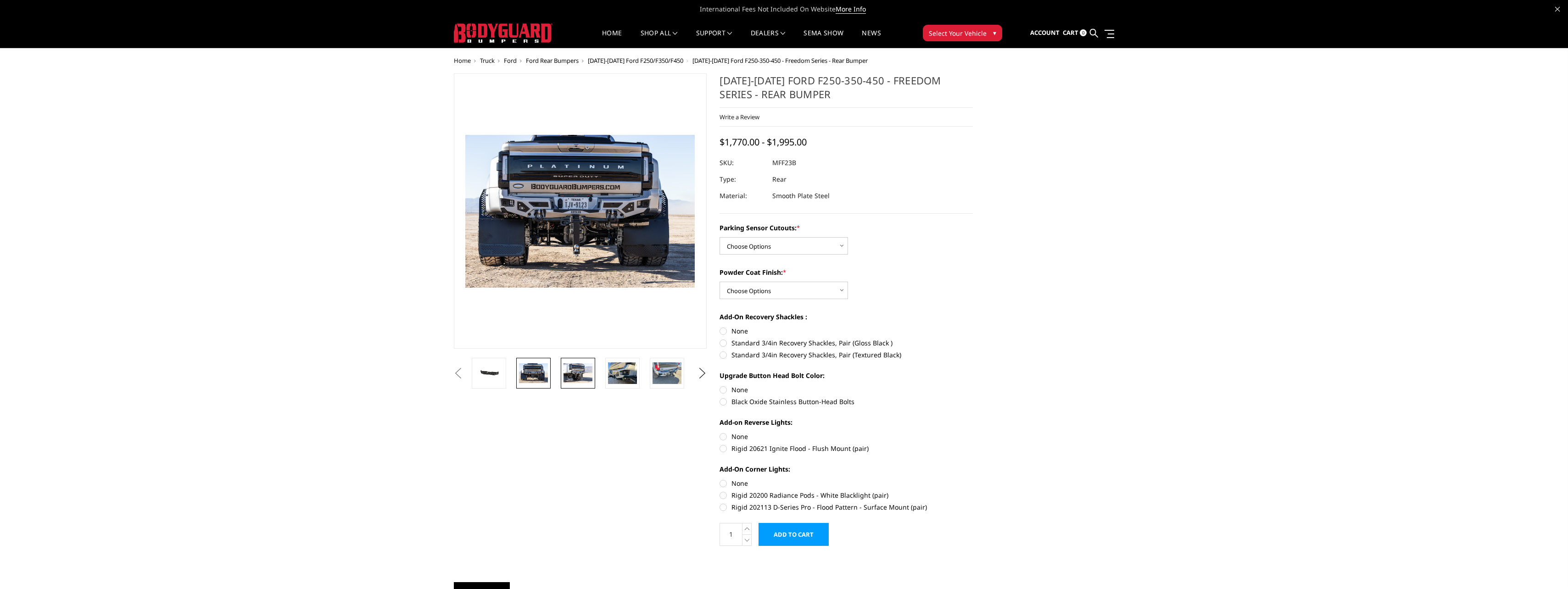
click at [585, 381] on img at bounding box center [578, 373] width 29 height 19
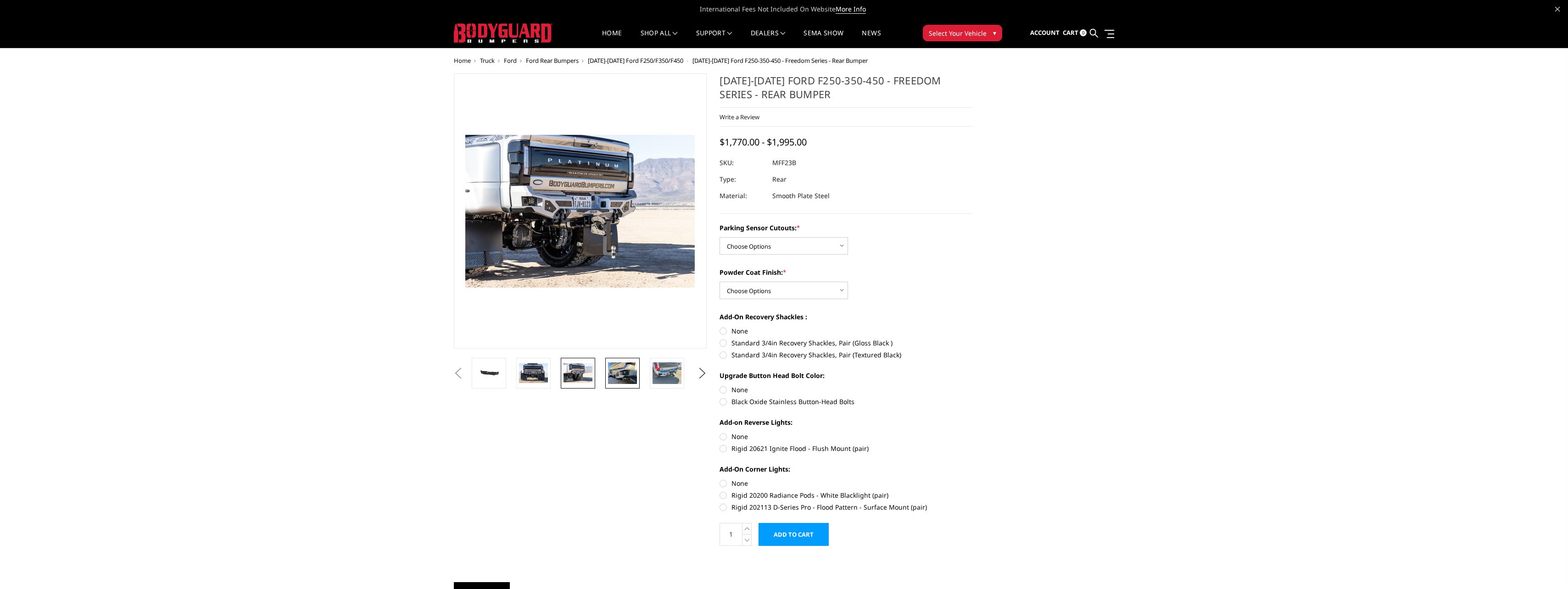
click at [620, 373] on img at bounding box center [623, 373] width 29 height 21
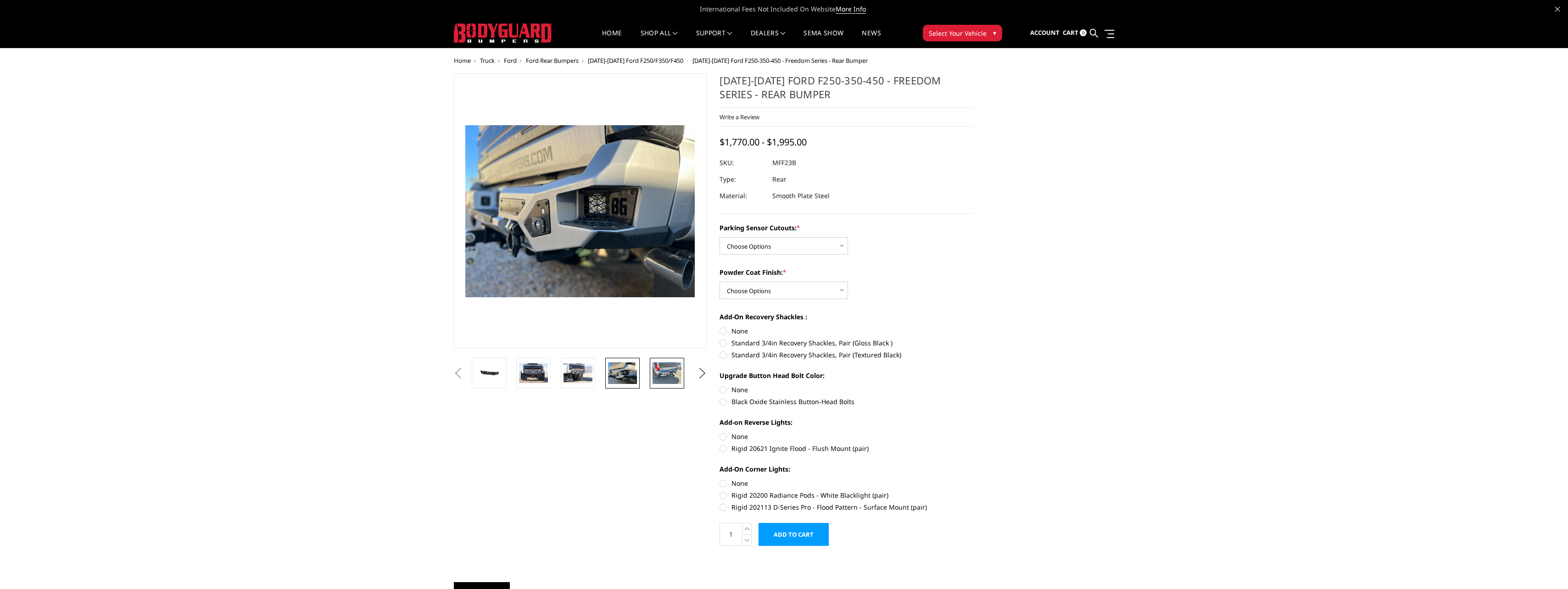
click at [667, 374] on img at bounding box center [667, 373] width 29 height 21
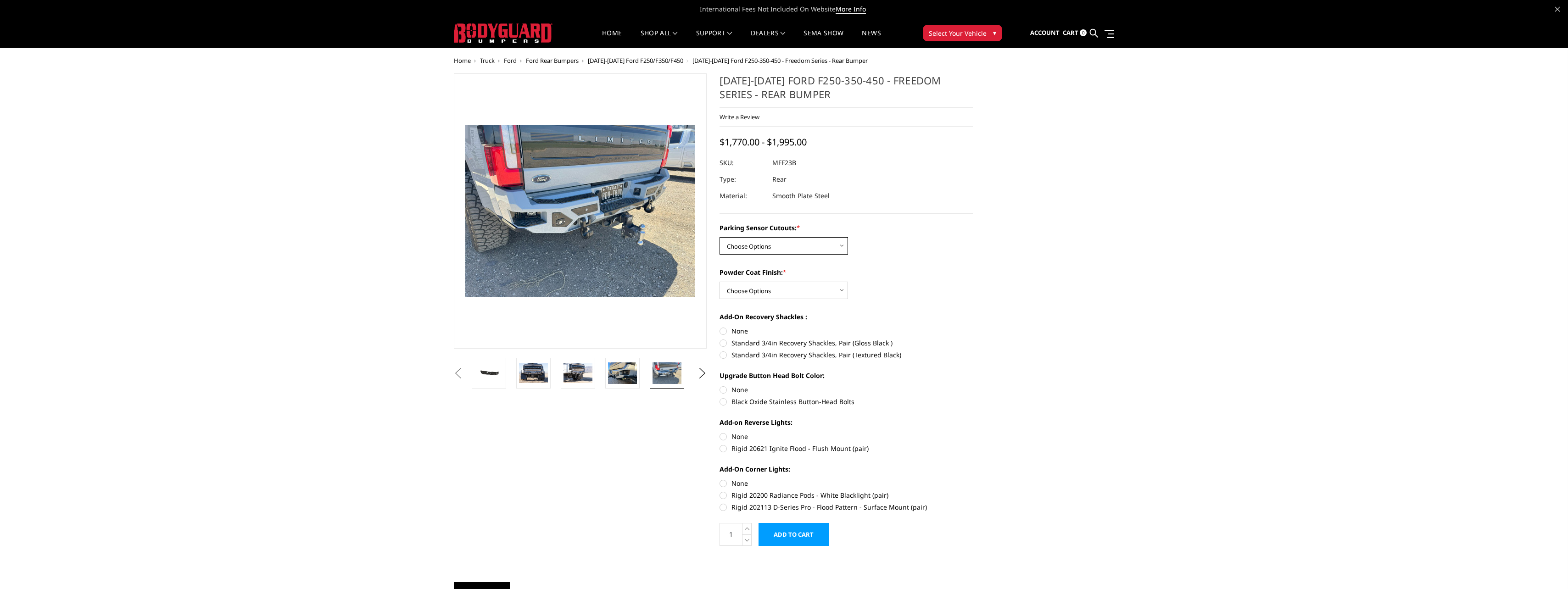
click at [835, 248] on select "Choose Options No - Without Parking Sensor Cutouts Yes - With Parking Sensor Cu…" at bounding box center [783, 246] width 128 height 18
select select "2559"
click at [719, 237] on select "Choose Options No - Without Parking Sensor Cutouts Yes - With Parking Sensor Cu…" at bounding box center [783, 246] width 128 height 18
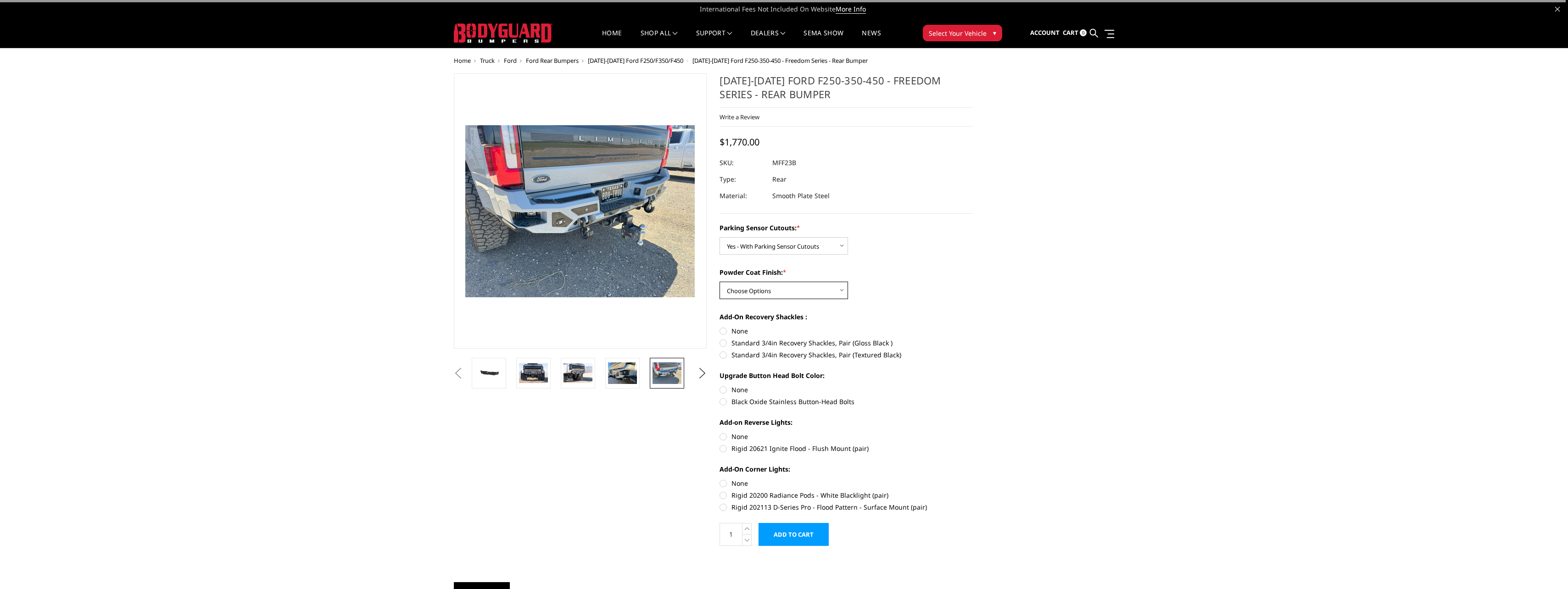
click at [800, 293] on select "Choose Options Bare Metal Textured Black Powder Coat" at bounding box center [783, 291] width 128 height 18
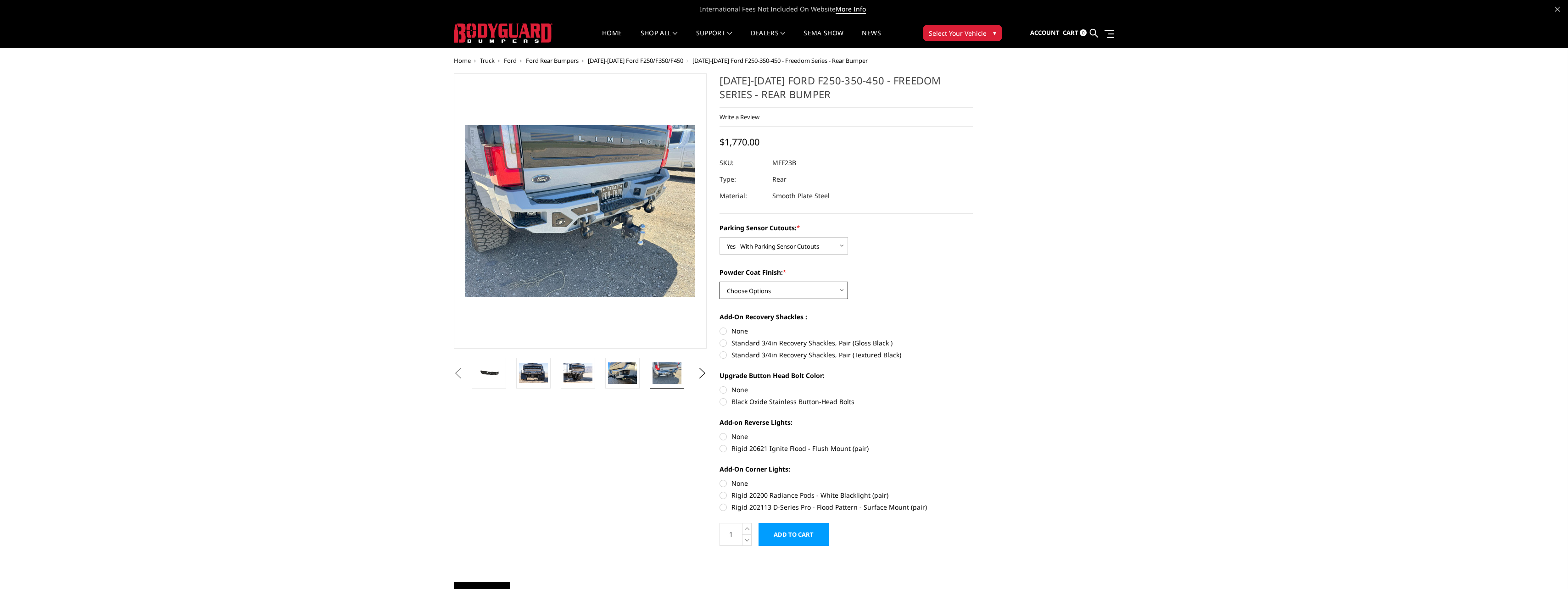
select select "2561"
click at [719, 282] on select "Choose Options Bare Metal Textured Black Powder Coat" at bounding box center [783, 291] width 128 height 18
click at [725, 332] on label "None" at bounding box center [846, 331] width 253 height 9
click at [720, 327] on input "None" at bounding box center [719, 326] width 1 height 1
radio input "true"
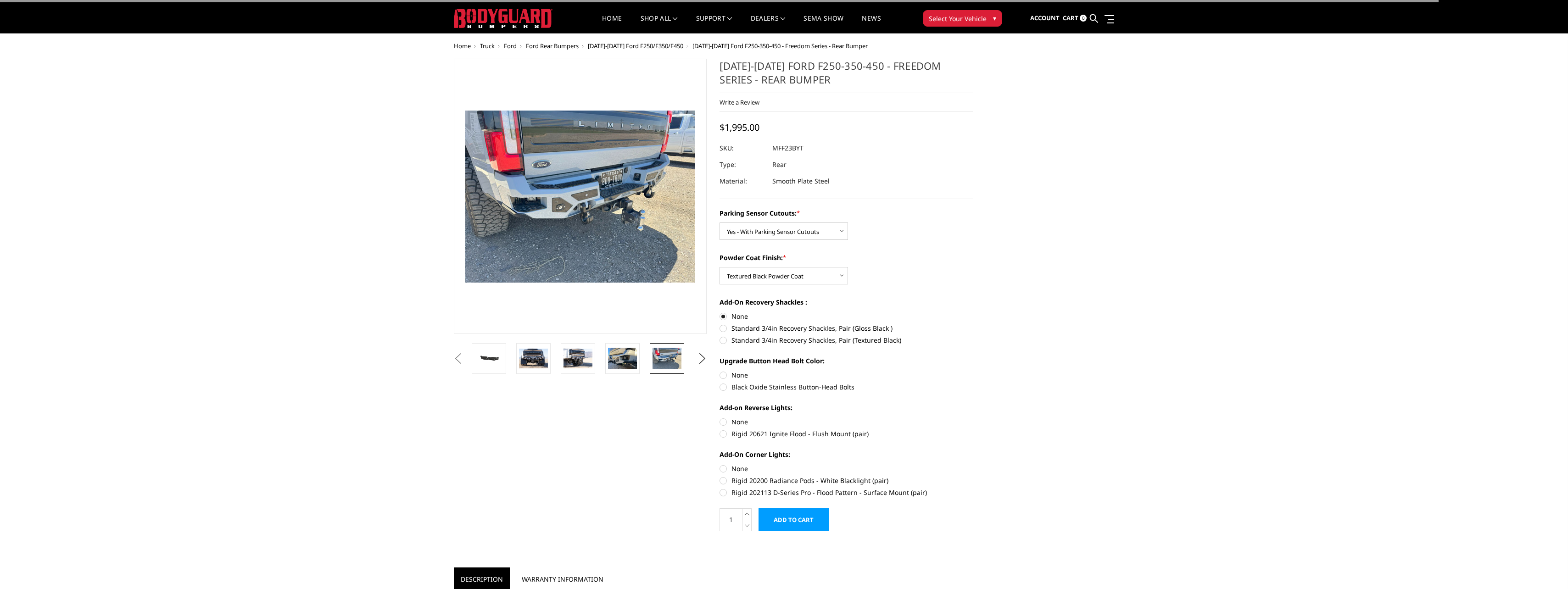
scroll to position [46, 0]
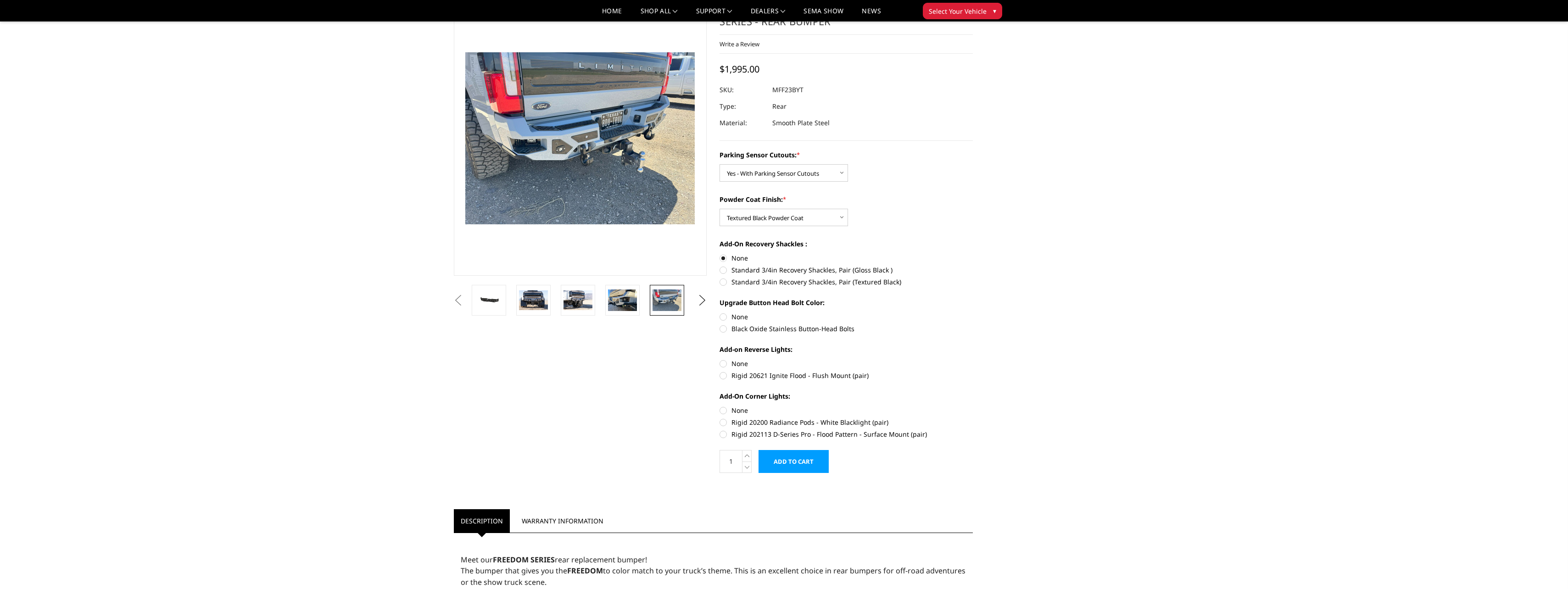
click at [726, 329] on label "Black Oxide Stainless Button-Head Bolts" at bounding box center [846, 329] width 253 height 9
click at [973, 312] on input "Black Oxide Stainless Button-Head Bolts" at bounding box center [973, 312] width 1 height 1
radio input "true"
click at [722, 376] on label "Rigid 20621 Ignite Flood - Flush Mount (pair)" at bounding box center [846, 375] width 253 height 9
click at [973, 359] on input "Rigid 20621 Ignite Flood - Flush Mount (pair)" at bounding box center [973, 359] width 1 height 1
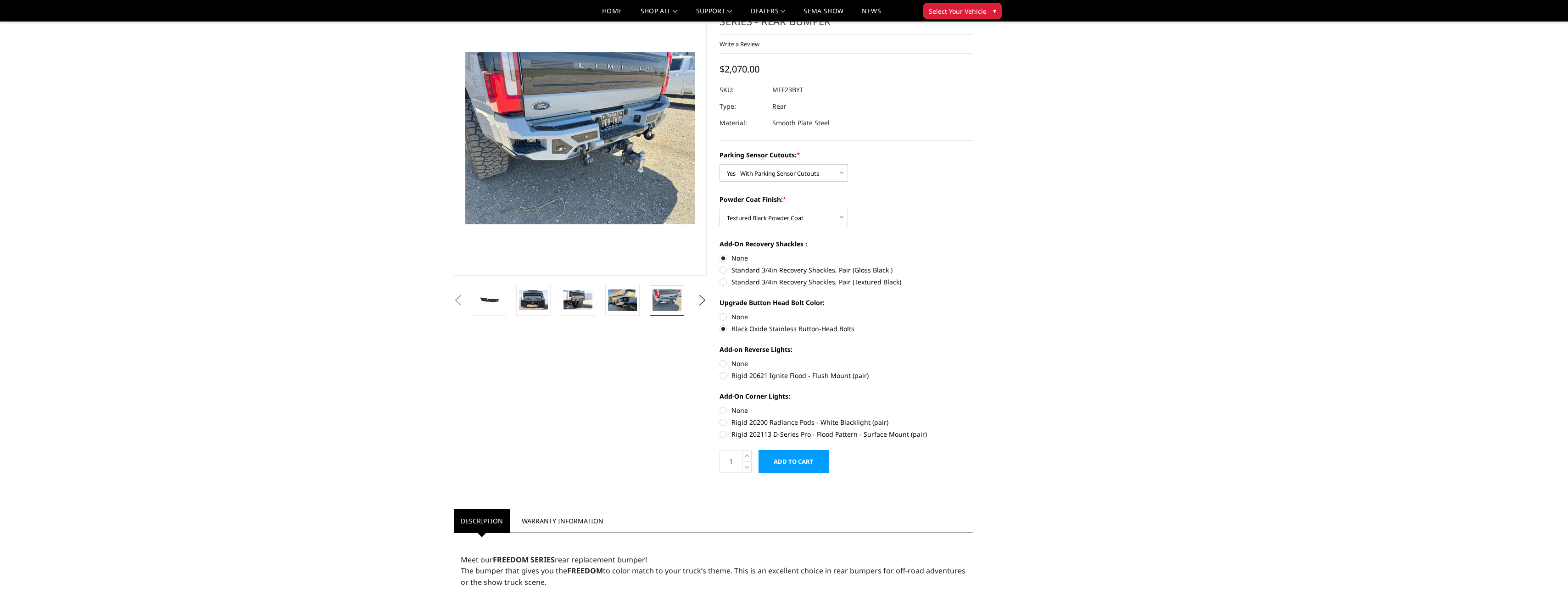
radio input "true"
click at [727, 433] on label "Rigid 202113 D-Series Pro - Flood Pattern - Surface Mount (pair)" at bounding box center [846, 434] width 253 height 9
click at [973, 418] on input "Rigid 202113 D-Series Pro - Flood Pattern - Surface Mount (pair)" at bounding box center [973, 418] width 1 height 1
radio input "true"
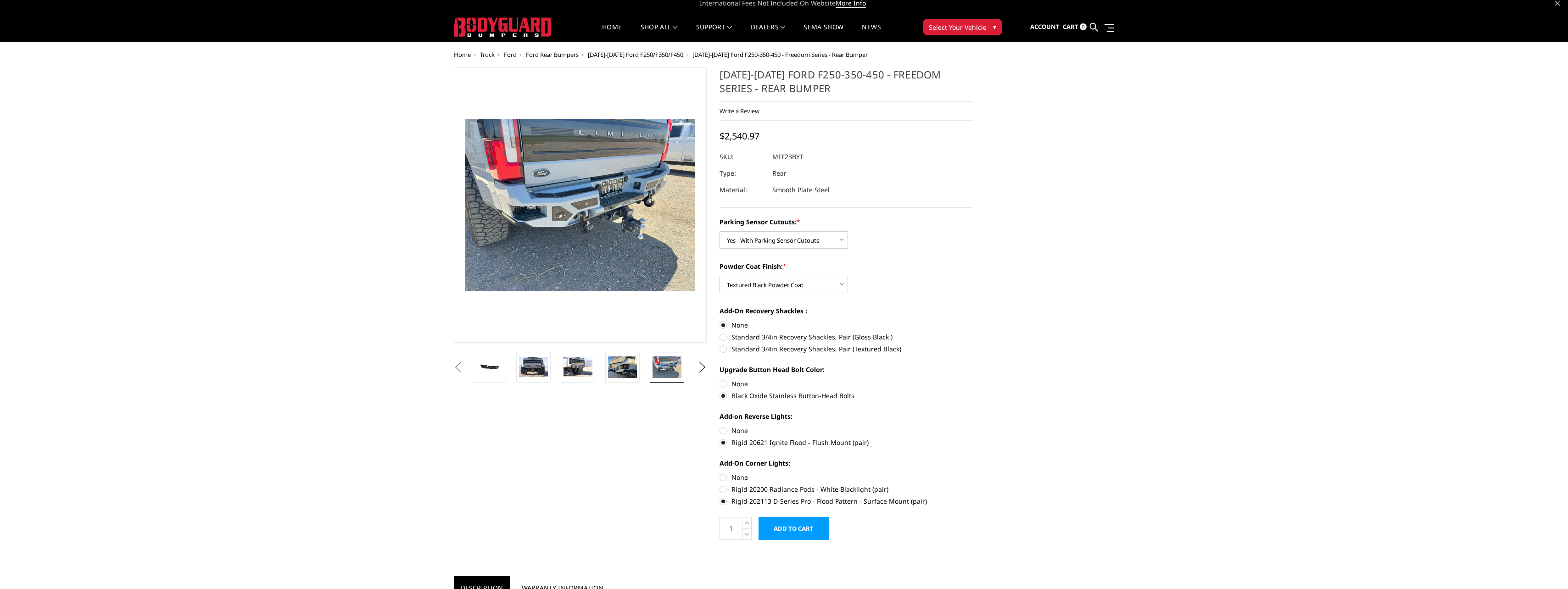
scroll to position [0, 0]
